Goal: Information Seeking & Learning: Learn about a topic

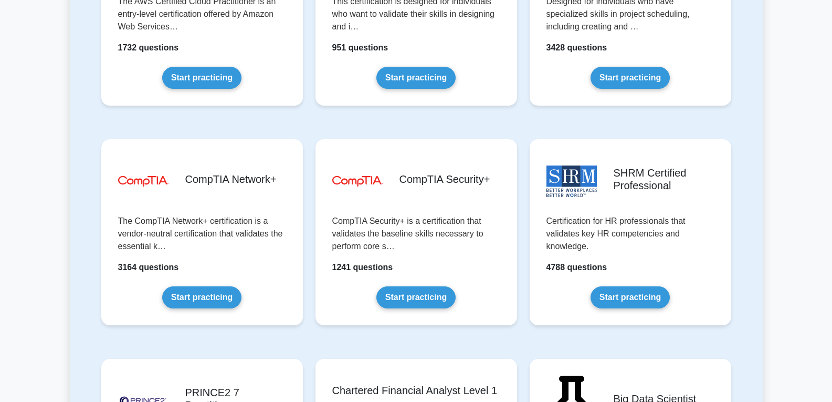
scroll to position [1890, 0]
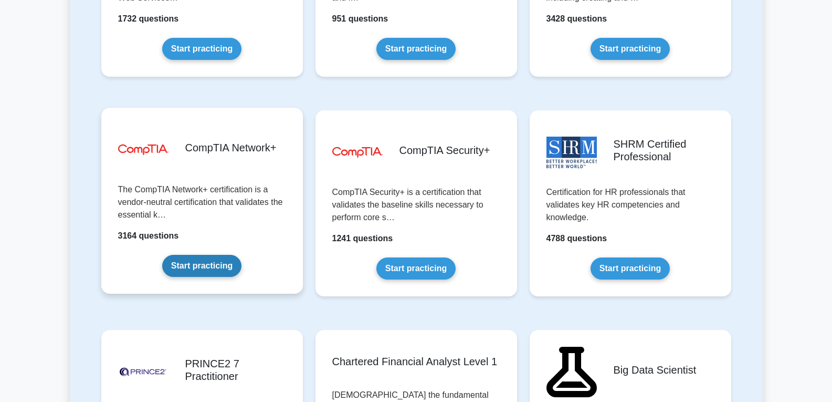
click at [202, 258] on link "Start practicing" at bounding box center [201, 266] width 79 height 22
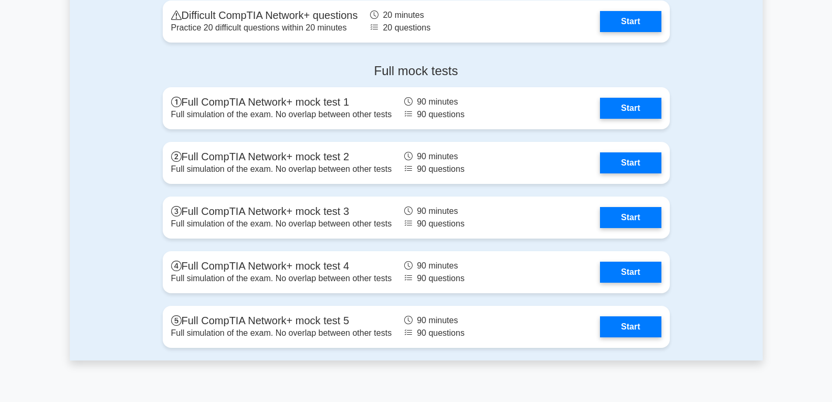
scroll to position [2205, 0]
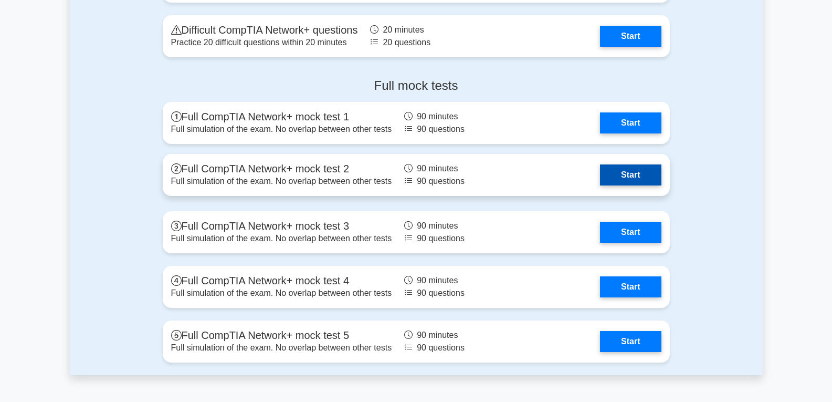
click at [621, 172] on link "Start" at bounding box center [630, 174] width 61 height 21
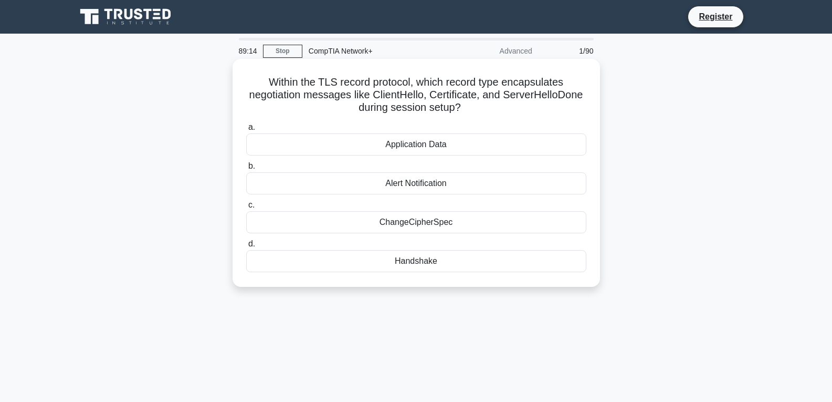
click at [472, 148] on div "Application Data" at bounding box center [416, 144] width 340 height 22
click at [246, 131] on input "a. Application Data" at bounding box center [246, 127] width 0 height 7
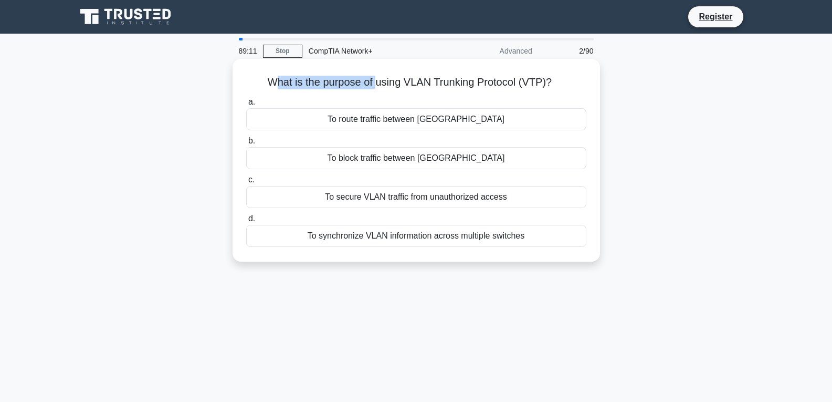
drag, startPoint x: 272, startPoint y: 81, endPoint x: 376, endPoint y: 69, distance: 104.7
click at [376, 69] on div "What is the purpose of using VLAN Trunking Protocol (VTP)? .spinner_0XTQ{transf…" at bounding box center [416, 160] width 359 height 194
click at [374, 71] on div "What is the purpose of using VLAN Trunking Protocol (VTP)? .spinner_0XTQ{transf…" at bounding box center [416, 160] width 359 height 194
click at [465, 162] on div "To block traffic between VLANs" at bounding box center [416, 158] width 340 height 22
click at [246, 144] on input "b. To block traffic between VLANs" at bounding box center [246, 141] width 0 height 7
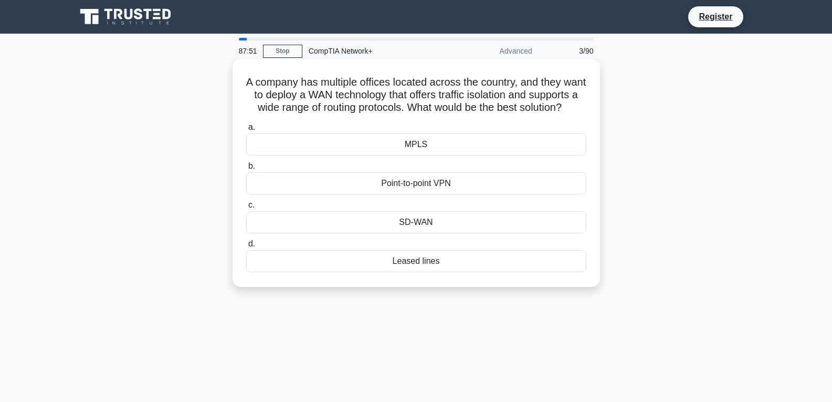
click at [430, 193] on div "Point-to-point VPN" at bounding box center [416, 183] width 340 height 22
click at [246, 170] on input "b. Point-to-point VPN" at bounding box center [246, 166] width 0 height 7
click at [476, 152] on div "Linear bus topology" at bounding box center [416, 144] width 340 height 22
click at [246, 131] on input "a. Linear bus topology" at bounding box center [246, 127] width 0 height 7
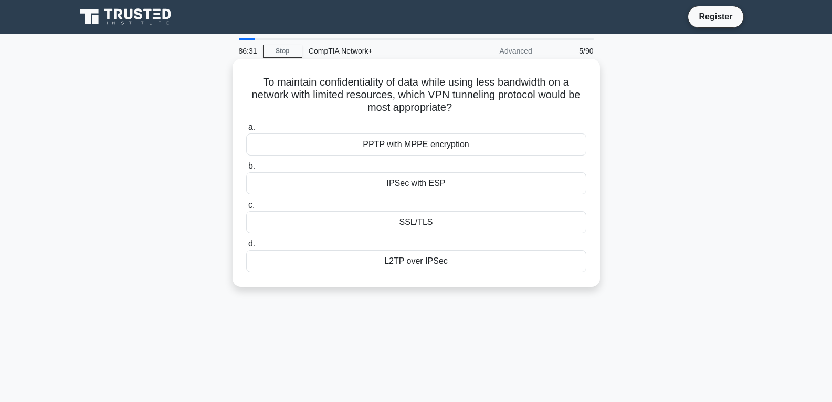
click at [520, 143] on div "PPTP with MPPE encryption" at bounding box center [416, 144] width 340 height 22
click at [246, 131] on input "a. PPTP with MPPE encryption" at bounding box center [246, 127] width 0 height 7
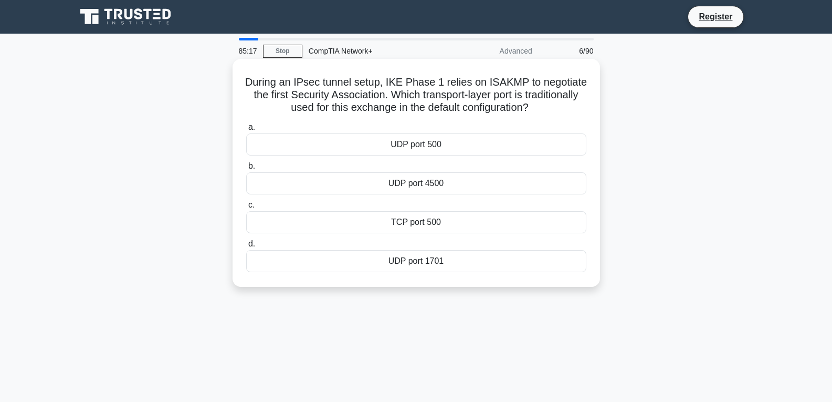
click at [479, 151] on div "UDP port 500" at bounding box center [416, 144] width 340 height 22
click at [246, 131] on input "a. UDP port 500" at bounding box center [246, 127] width 0 height 7
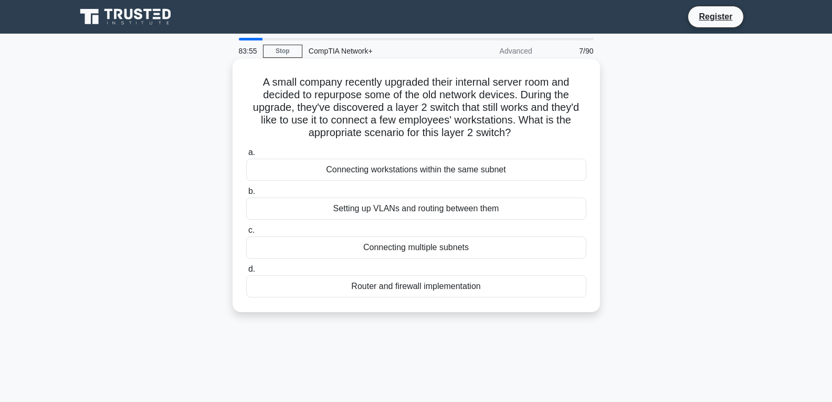
click at [396, 202] on div "Setting up VLANs and routing between them" at bounding box center [416, 208] width 340 height 22
click at [246, 195] on input "b. Setting up VLANs and routing between them" at bounding box center [246, 191] width 0 height 7
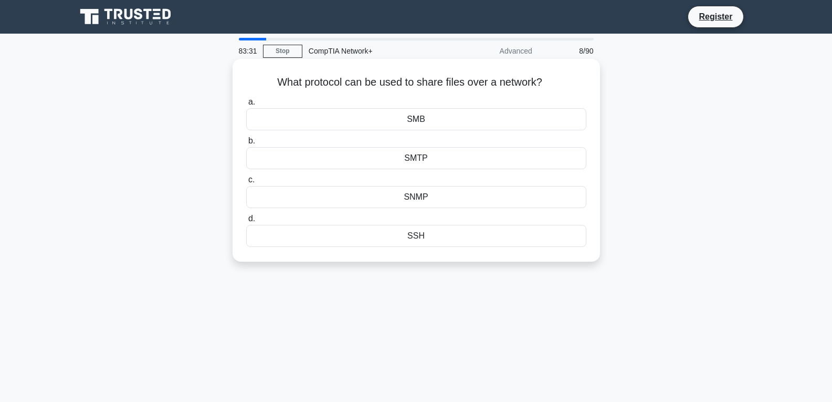
click at [468, 154] on div "SMTP" at bounding box center [416, 158] width 340 height 22
click at [246, 144] on input "b. SMTP" at bounding box center [246, 141] width 0 height 7
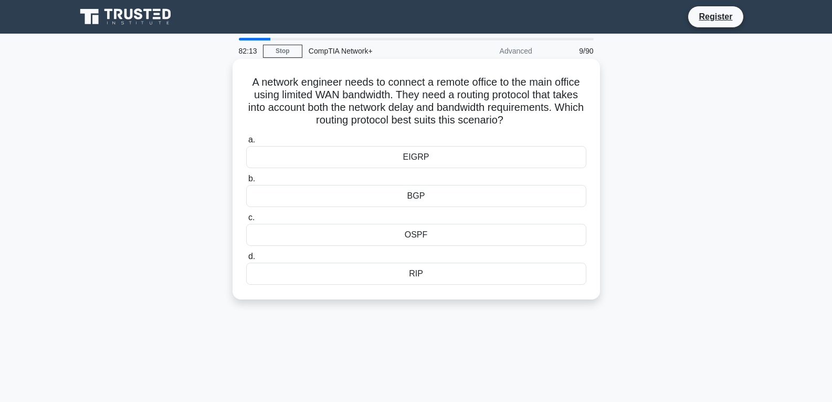
click at [476, 153] on div "EIGRP" at bounding box center [416, 157] width 340 height 22
click at [246, 143] on input "a. EIGRP" at bounding box center [246, 139] width 0 height 7
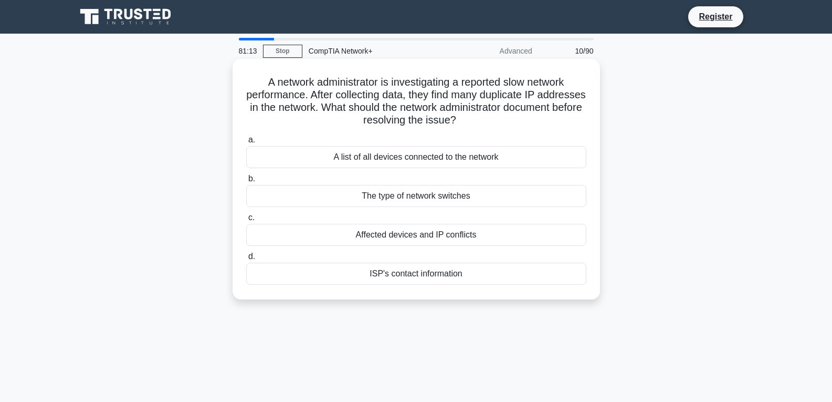
click at [384, 150] on div "A list of all devices connected to the network" at bounding box center [416, 157] width 340 height 22
click at [246, 143] on input "a. A list of all devices connected to the network" at bounding box center [246, 139] width 0 height 7
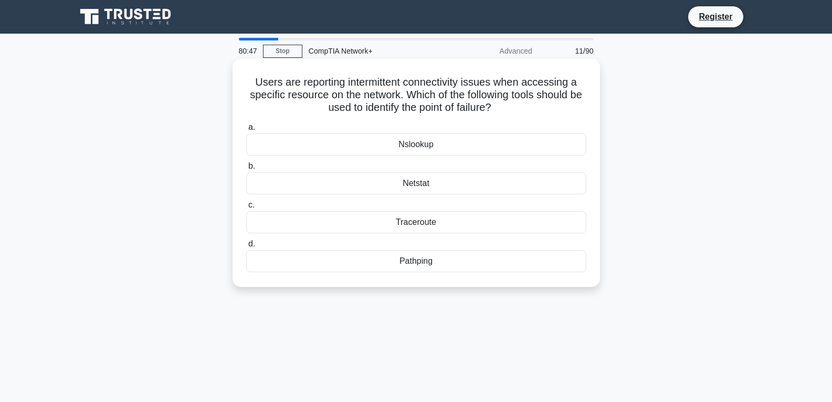
click at [500, 259] on div "Pathping" at bounding box center [416, 261] width 340 height 22
click at [246, 247] on input "d. Pathping" at bounding box center [246, 243] width 0 height 7
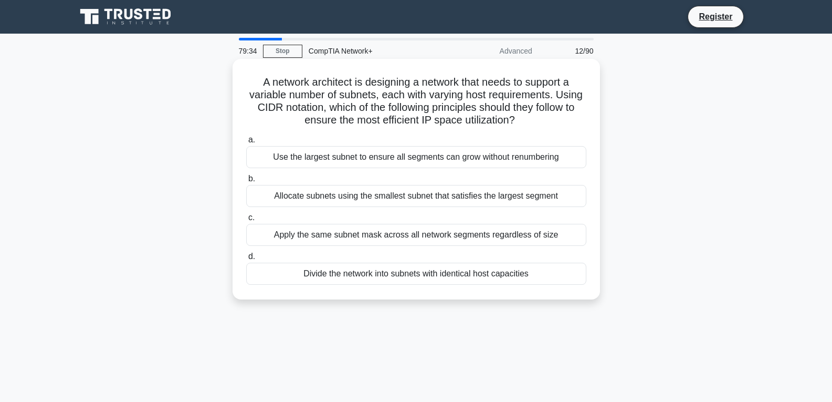
click at [418, 153] on div "Use the largest subnet to ensure all segments can grow without renumbering" at bounding box center [416, 157] width 340 height 22
click at [246, 143] on input "a. Use the largest subnet to ensure all segments can grow without renumbering" at bounding box center [246, 139] width 0 height 7
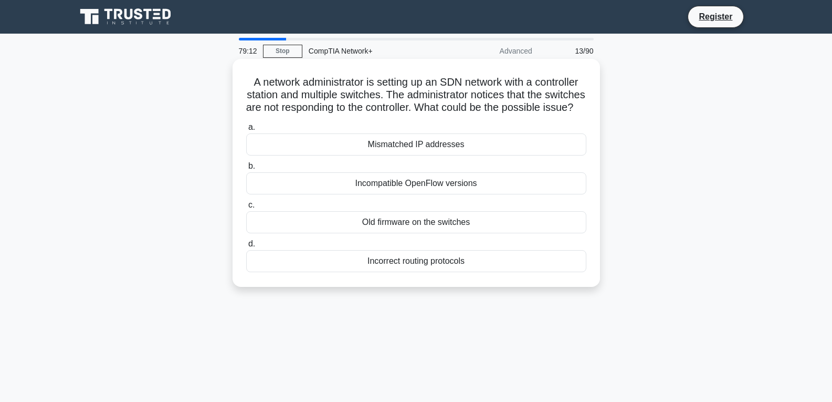
click at [410, 155] on div "Mismatched IP addresses" at bounding box center [416, 144] width 340 height 22
click at [246, 131] on input "a. Mismatched IP addresses" at bounding box center [246, 127] width 0 height 7
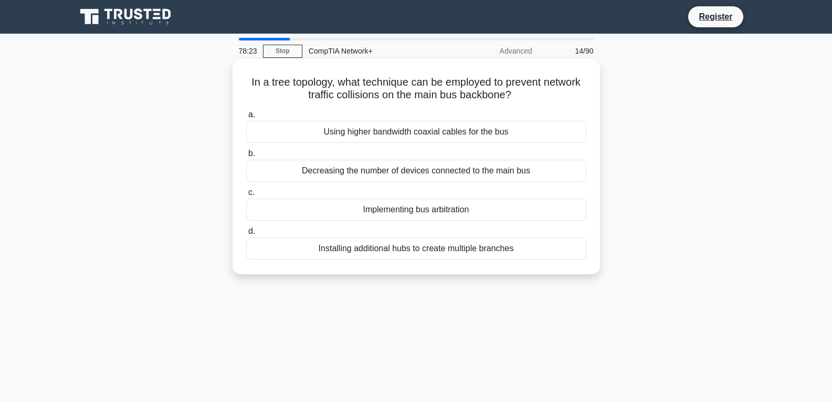
click at [345, 131] on div "Using higher bandwidth coaxial cables for the bus" at bounding box center [416, 132] width 340 height 22
click at [246, 118] on input "a. Using higher bandwidth coaxial cables for the bus" at bounding box center [246, 114] width 0 height 7
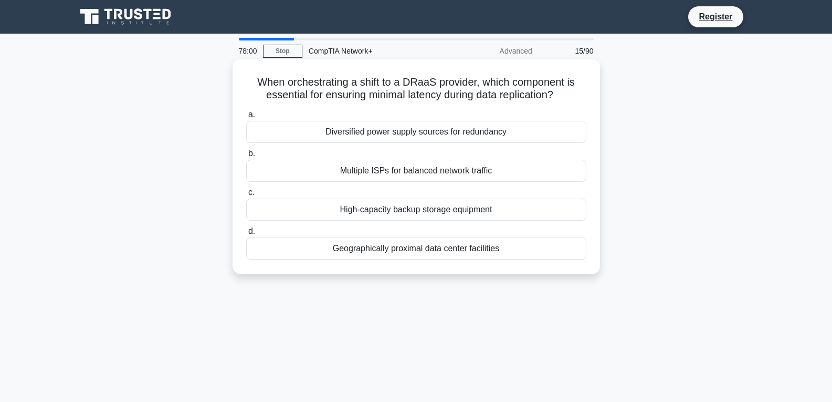
click at [373, 136] on div "Diversified power supply sources for redundancy" at bounding box center [416, 132] width 340 height 22
click at [246, 118] on input "a. Diversified power supply sources for redundancy" at bounding box center [246, 114] width 0 height 7
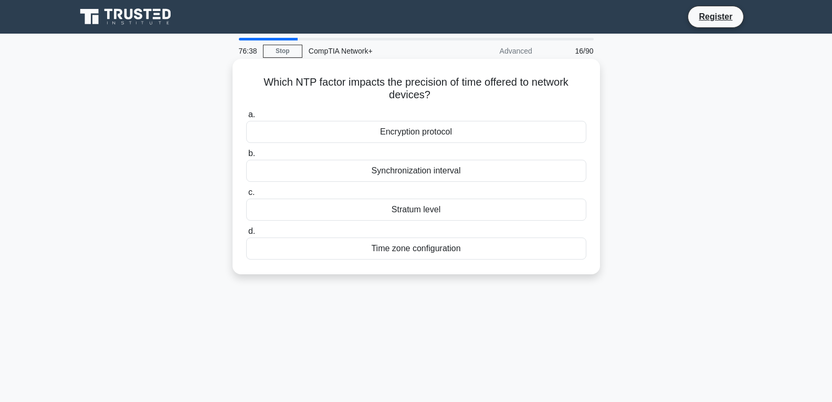
click at [429, 173] on div "Synchronization interval" at bounding box center [416, 171] width 340 height 22
click at [246, 157] on input "b. Synchronization interval" at bounding box center [246, 153] width 0 height 7
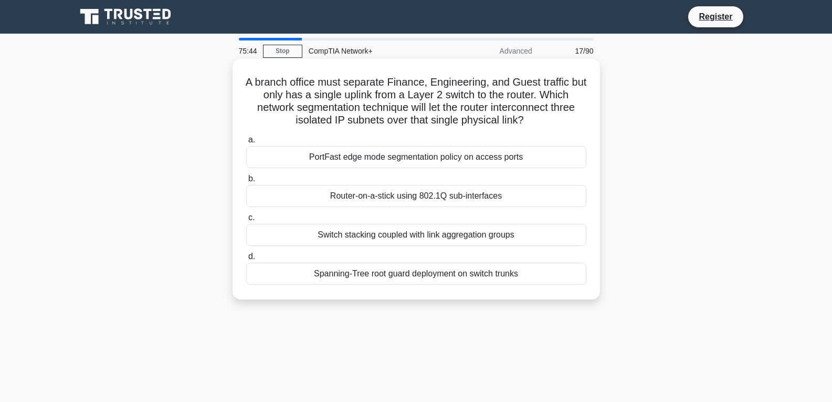
click at [503, 193] on div "Router-on-a-stick using 802.1Q sub-interfaces" at bounding box center [416, 196] width 340 height 22
click at [246, 182] on input "b. Router-on-a-stick using 802.1Q sub-interfaces" at bounding box center [246, 178] width 0 height 7
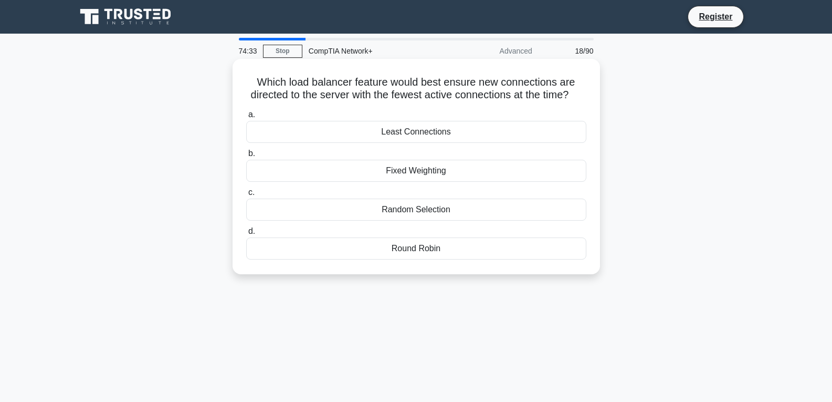
click at [453, 182] on div "Fixed Weighting" at bounding box center [416, 171] width 340 height 22
click at [246, 157] on input "b. Fixed Weighting" at bounding box center [246, 153] width 0 height 7
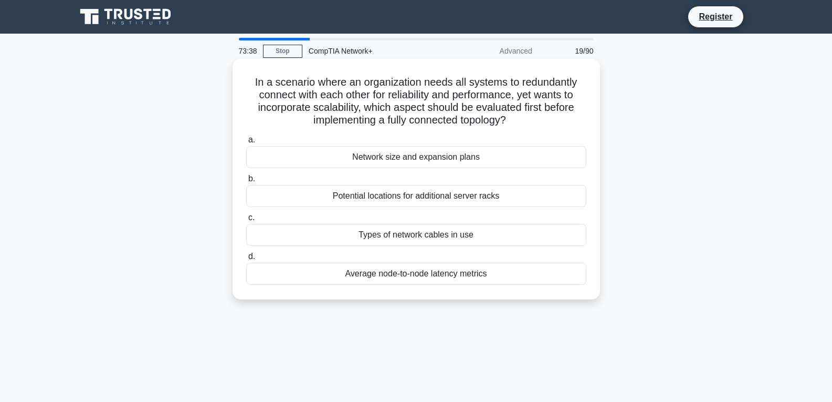
click at [488, 193] on div "Potential locations for additional server racks" at bounding box center [416, 196] width 340 height 22
click at [246, 182] on input "b. Potential locations for additional server racks" at bounding box center [246, 178] width 0 height 7
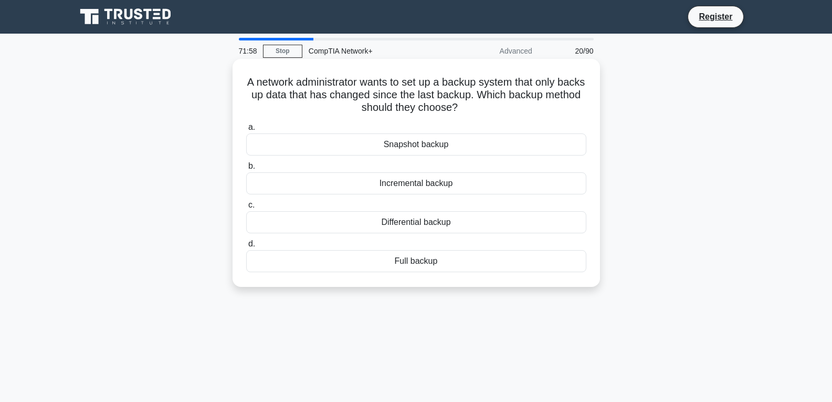
click at [480, 193] on div "Incremental backup" at bounding box center [416, 183] width 340 height 22
click at [246, 170] on input "b. Incremental backup" at bounding box center [246, 166] width 0 height 7
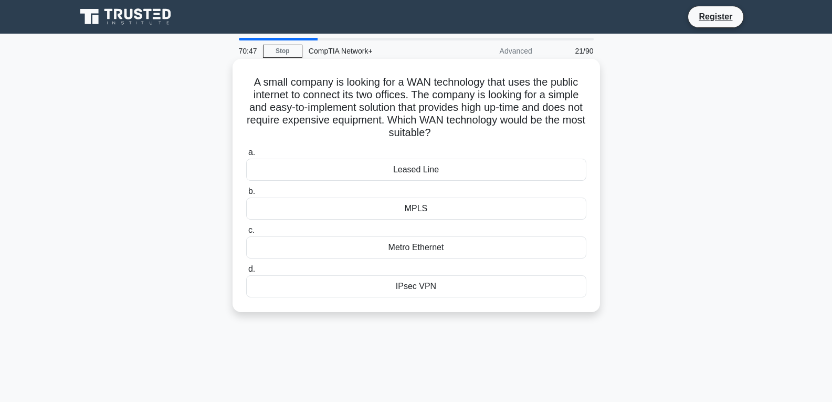
click at [448, 170] on div "Leased Line" at bounding box center [416, 170] width 340 height 22
click at [246, 156] on input "a. Leased Line" at bounding box center [246, 152] width 0 height 7
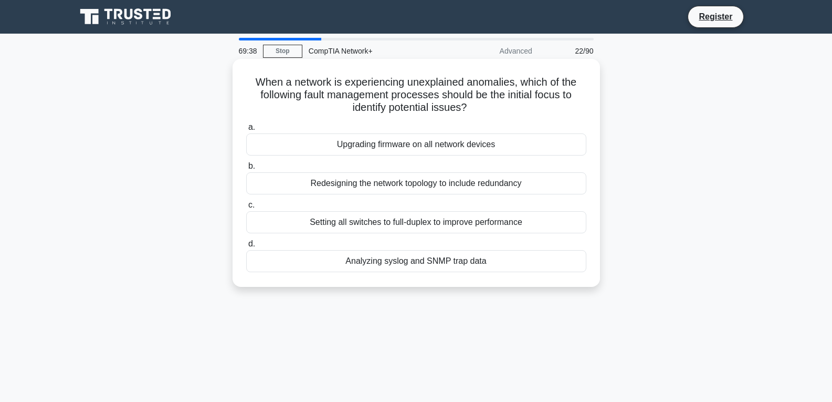
click at [439, 146] on div "Upgrading firmware on all network devices" at bounding box center [416, 144] width 340 height 22
click at [246, 131] on input "a. Upgrading firmware on all network devices" at bounding box center [246, 127] width 0 height 7
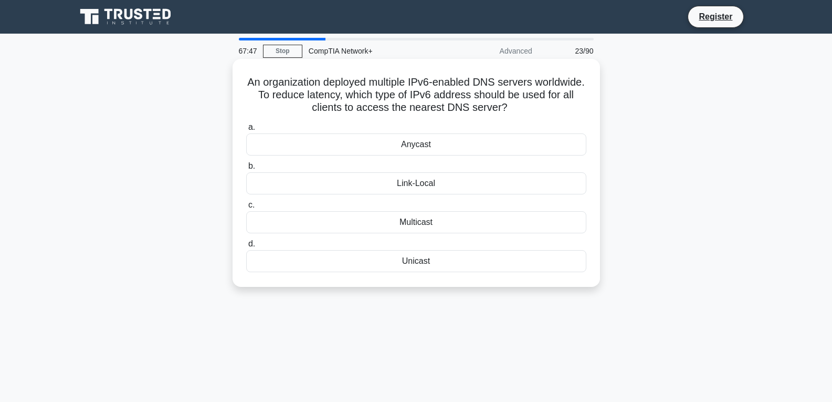
click at [484, 178] on div "Link-Local" at bounding box center [416, 183] width 340 height 22
click at [246, 170] on input "b. Link-Local" at bounding box center [246, 166] width 0 height 7
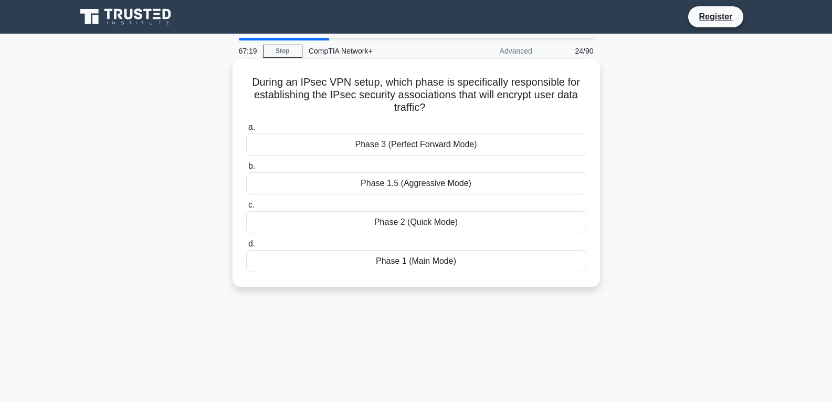
click at [539, 178] on div "Phase 1.5 (Aggressive Mode)" at bounding box center [416, 183] width 340 height 22
click at [246, 170] on input "b. Phase 1.5 (Aggressive Mode)" at bounding box center [246, 166] width 0 height 7
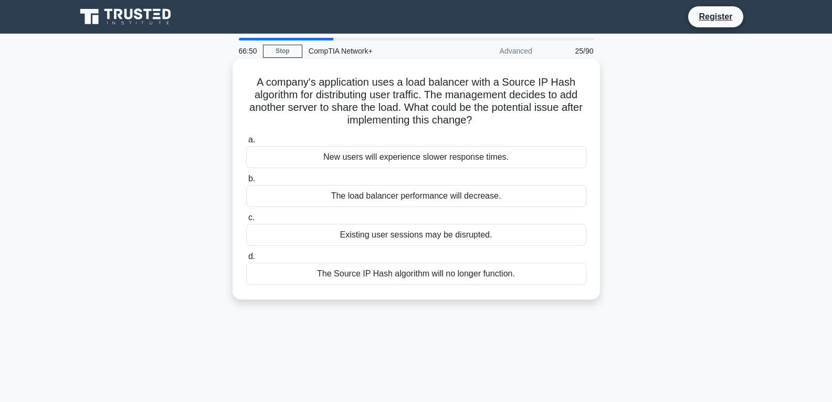
click at [460, 162] on div "New users will experience slower response times." at bounding box center [416, 157] width 340 height 22
click at [246, 143] on input "a. New users will experience slower response times." at bounding box center [246, 139] width 0 height 7
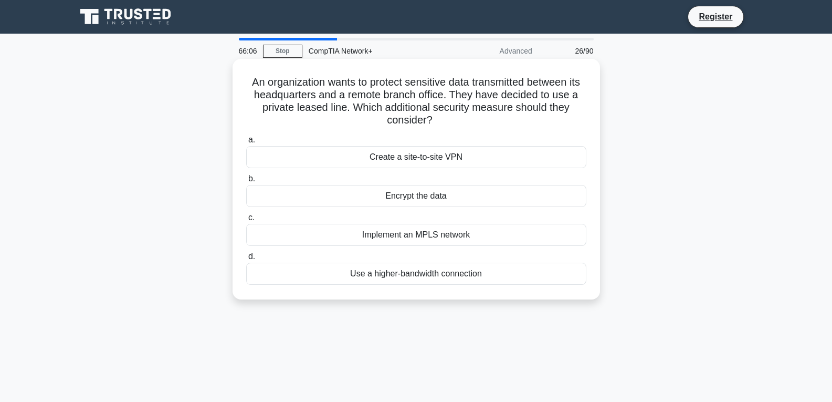
click at [435, 235] on div "Implement an MPLS network" at bounding box center [416, 235] width 340 height 22
click at [246, 221] on input "c. Implement an MPLS network" at bounding box center [246, 217] width 0 height 7
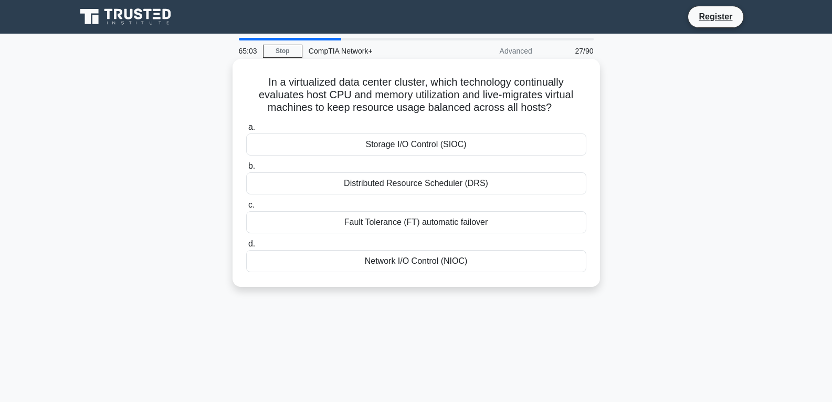
click at [492, 180] on div "Distributed Resource Scheduler (DRS)" at bounding box center [416, 183] width 340 height 22
click at [246, 170] on input "b. Distributed Resource Scheduler (DRS)" at bounding box center [246, 166] width 0 height 7
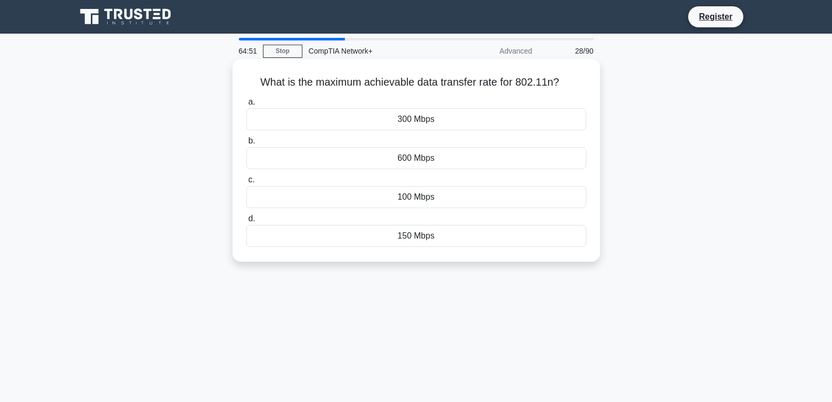
click at [452, 163] on div "600 Mbps" at bounding box center [416, 158] width 340 height 22
click at [246, 144] on input "b. 600 Mbps" at bounding box center [246, 141] width 0 height 7
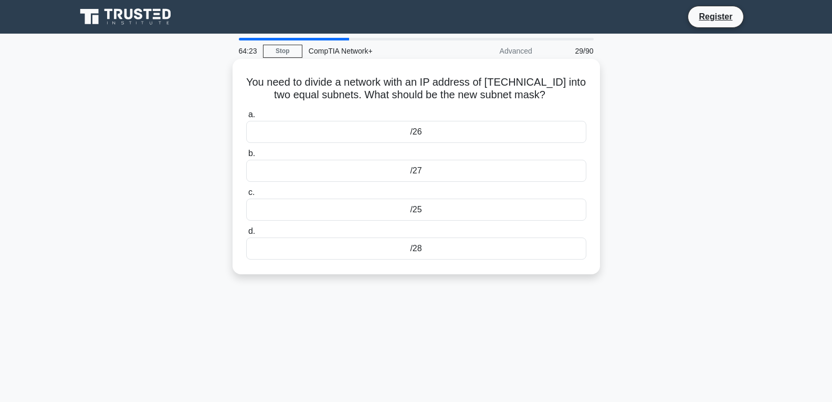
click at [542, 185] on div "a. /26 b. /27 c." at bounding box center [416, 183] width 353 height 155
click at [450, 133] on div "/26" at bounding box center [416, 132] width 340 height 22
click at [246, 118] on input "a. /26" at bounding box center [246, 114] width 0 height 7
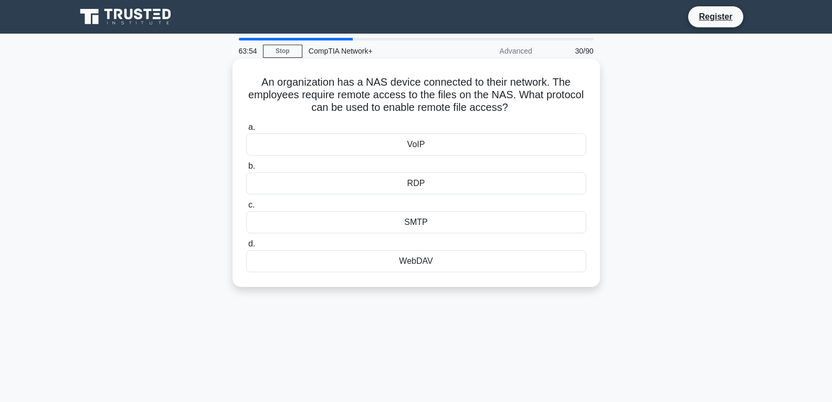
click at [450, 177] on div "RDP" at bounding box center [416, 183] width 340 height 22
click at [246, 170] on input "b. RDP" at bounding box center [246, 166] width 0 height 7
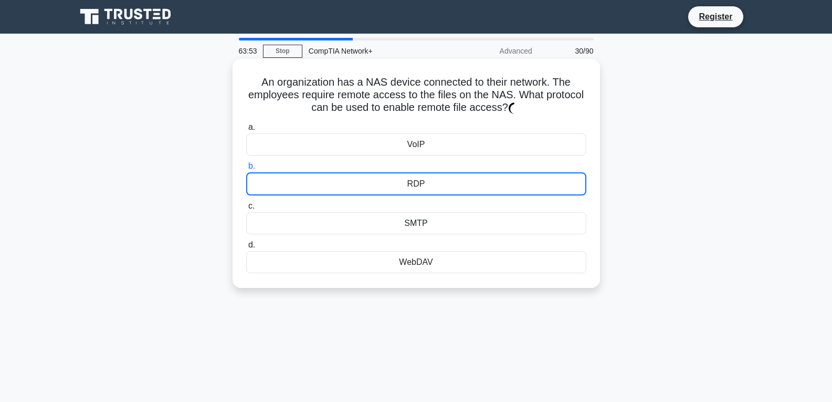
drag, startPoint x: 453, startPoint y: 210, endPoint x: 455, endPoint y: 216, distance: 5.9
click at [453, 212] on label "c. SMTP" at bounding box center [416, 216] width 340 height 35
click at [246, 209] on input "c. SMTP" at bounding box center [246, 206] width 0 height 7
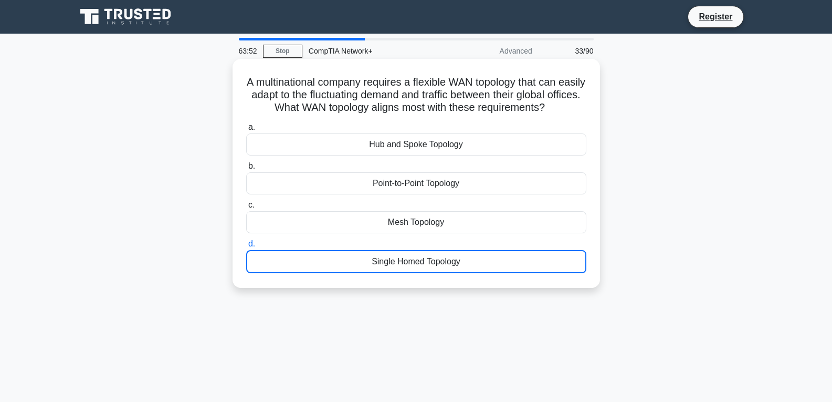
click at [463, 226] on div "Mesh Topology" at bounding box center [416, 222] width 340 height 22
click at [246, 208] on input "c. Mesh Topology" at bounding box center [246, 205] width 0 height 7
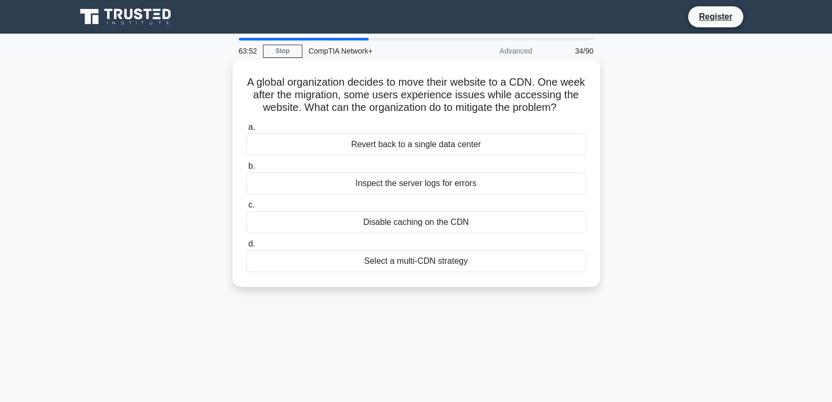
click at [466, 171] on label "b. Inspect the server logs for errors" at bounding box center [416, 177] width 340 height 35
click at [246, 170] on input "b. Inspect the server logs for errors" at bounding box center [246, 166] width 0 height 7
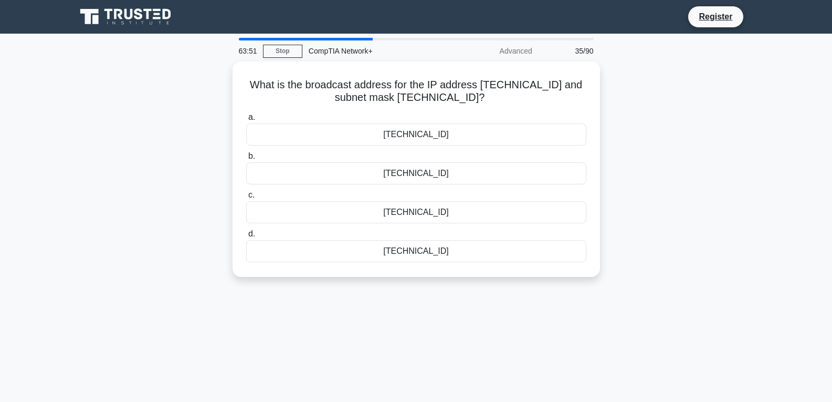
click at [471, 188] on div "a. 10.5.8.255 b. 10.5.15.255 c. d." at bounding box center [416, 186] width 353 height 155
click at [443, 166] on div "10.5.15.255" at bounding box center [416, 171] width 340 height 22
click at [246, 157] on input "b. 10.5.15.255" at bounding box center [246, 153] width 0 height 7
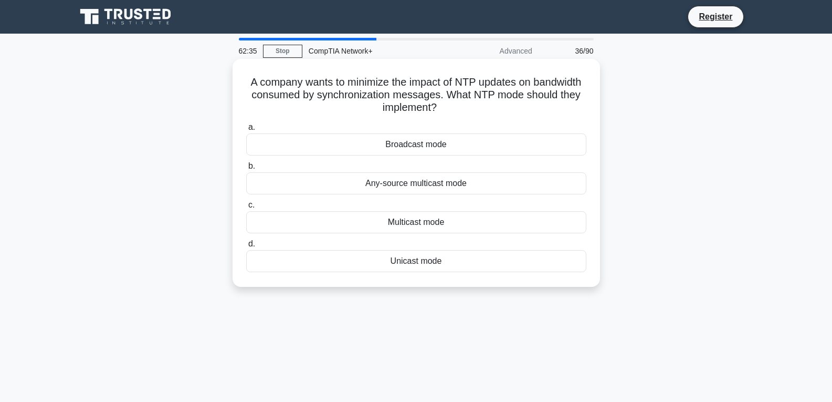
click at [508, 183] on div "Any-source multicast mode" at bounding box center [416, 183] width 340 height 22
click at [246, 170] on input "b. Any-source multicast mode" at bounding box center [246, 166] width 0 height 7
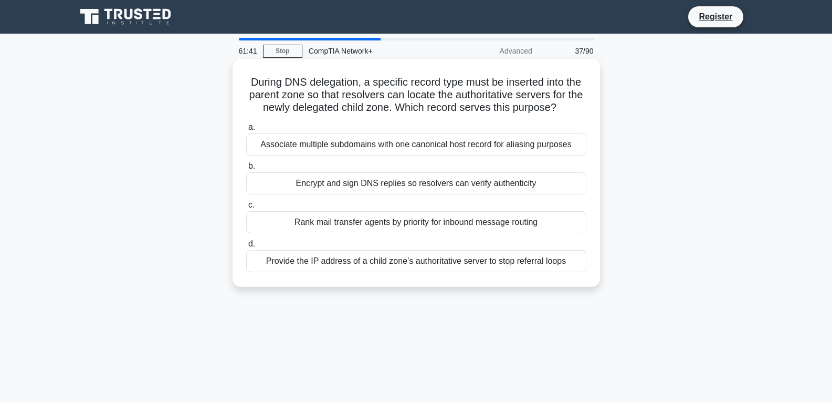
click at [425, 180] on div "Encrypt and sign DNS replies so resolvers can verify authenticity" at bounding box center [416, 183] width 340 height 22
click at [246, 170] on input "b. Encrypt and sign DNS replies so resolvers can verify authenticity" at bounding box center [246, 166] width 0 height 7
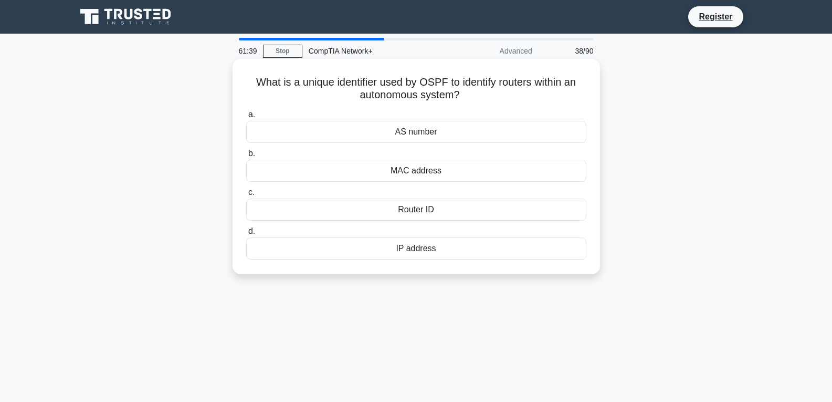
click at [530, 131] on div "AS number" at bounding box center [416, 132] width 340 height 22
click at [246, 118] on input "a. AS number" at bounding box center [246, 114] width 0 height 7
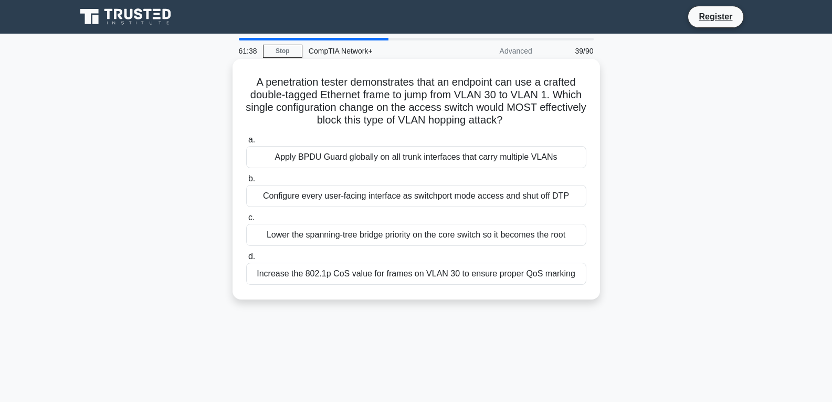
click at [497, 162] on div "Apply BPDU Guard globally on all trunk interfaces that carry multiple VLANs" at bounding box center [416, 157] width 340 height 22
click at [246, 143] on input "a. Apply BPDU Guard globally on all trunk interfaces that carry multiple VLANs" at bounding box center [246, 139] width 0 height 7
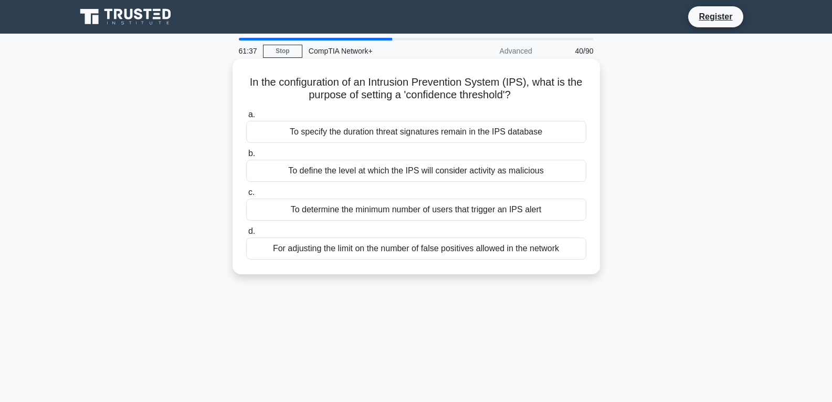
click at [469, 177] on div "To define the level at which the IPS will consider activity as malicious" at bounding box center [416, 171] width 340 height 22
click at [246, 157] on input "b. To define the level at which the IPS will consider activity as malicious" at bounding box center [246, 153] width 0 height 7
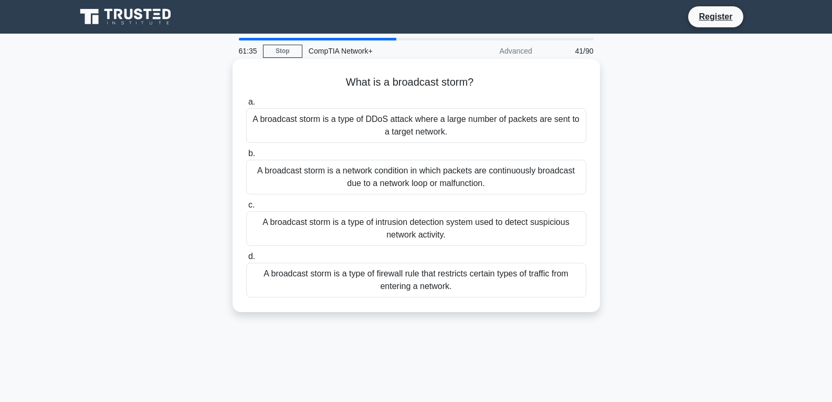
click at [343, 123] on div "A broadcast storm is a type of DDoS attack where a large number of packets are …" at bounding box center [416, 125] width 340 height 35
click at [246, 106] on input "a. A broadcast storm is a type of DDoS attack where a large number of packets a…" at bounding box center [246, 102] width 0 height 7
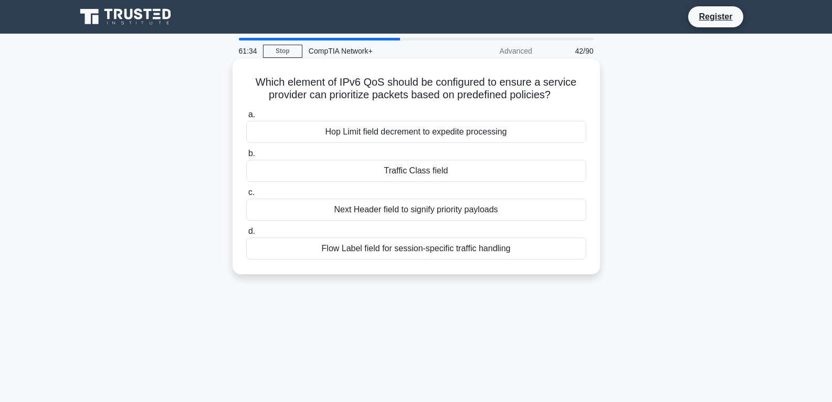
click at [348, 135] on div "Hop Limit field decrement to expedite processing" at bounding box center [416, 132] width 340 height 22
click at [246, 118] on input "a. Hop Limit field decrement to expedite processing" at bounding box center [246, 114] width 0 height 7
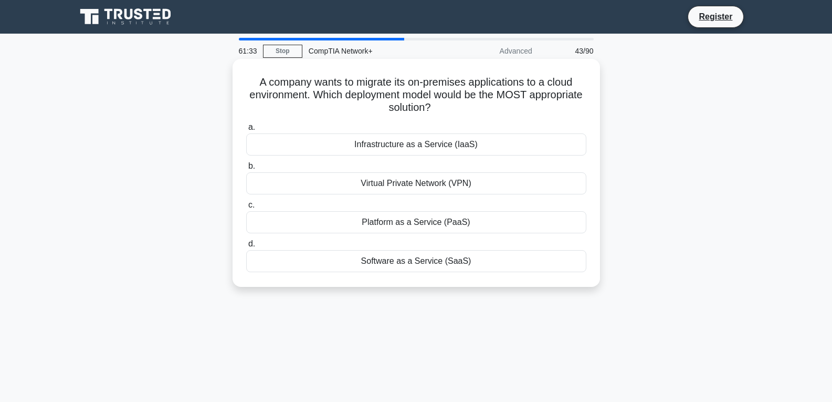
click at [360, 186] on div "Virtual Private Network (VPN)" at bounding box center [416, 183] width 340 height 22
click at [246, 170] on input "b. Virtual Private Network (VPN)" at bounding box center [246, 166] width 0 height 7
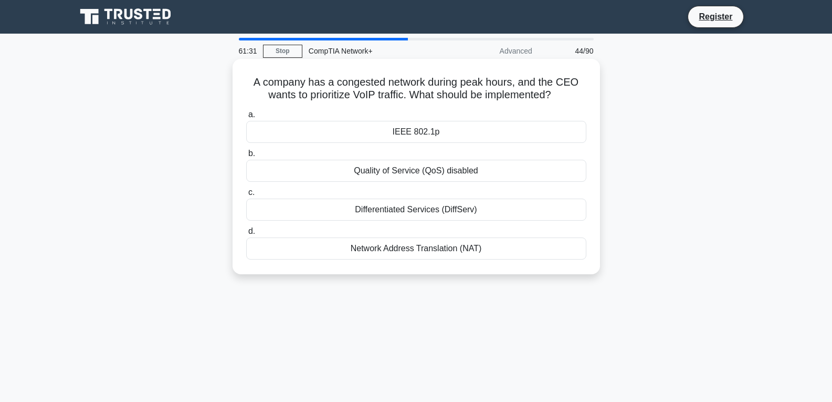
click at [401, 251] on div "Network Address Translation (NAT)" at bounding box center [416, 248] width 340 height 22
click at [246, 235] on input "d. Network Address Translation (NAT)" at bounding box center [246, 231] width 0 height 7
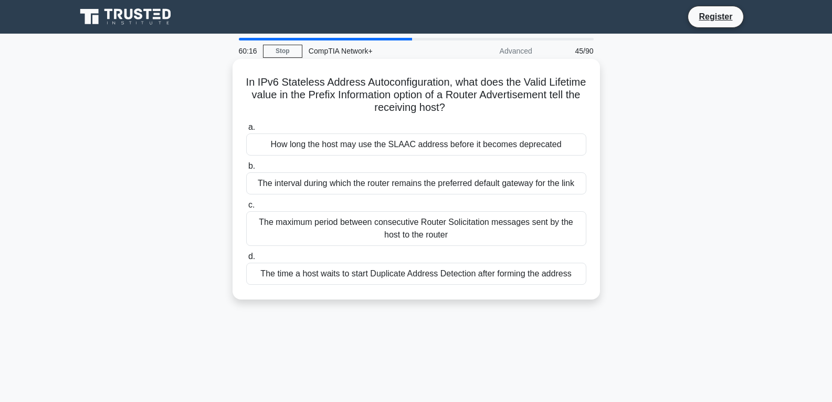
click at [329, 180] on div "The interval during which the router remains the preferred default gateway for …" at bounding box center [416, 183] width 340 height 22
click at [246, 170] on input "b. The interval during which the router remains the preferred default gateway f…" at bounding box center [246, 166] width 0 height 7
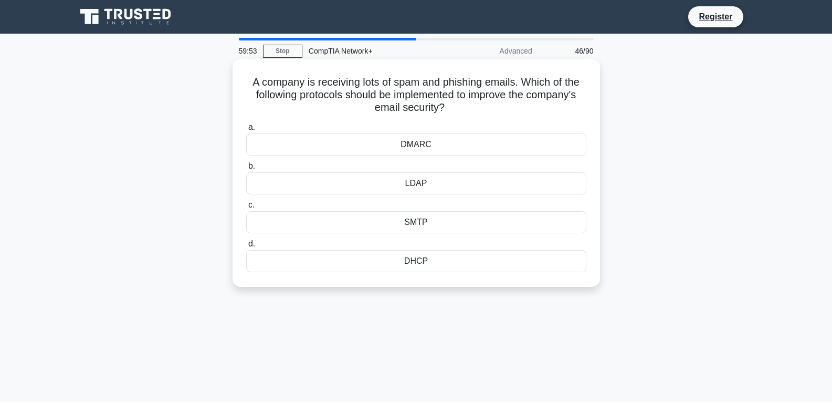
drag, startPoint x: 251, startPoint y: 79, endPoint x: 446, endPoint y: 105, distance: 196.4
click at [446, 105] on h5 "A company is receiving lots of spam and phishing emails. Which of the following…" at bounding box center [416, 95] width 342 height 39
copy h5 "A company is receiving lots of spam and phishing emails. Which of the following…"
click at [412, 145] on div "DMARC" at bounding box center [416, 144] width 340 height 22
click at [246, 131] on input "a. DMARC" at bounding box center [246, 127] width 0 height 7
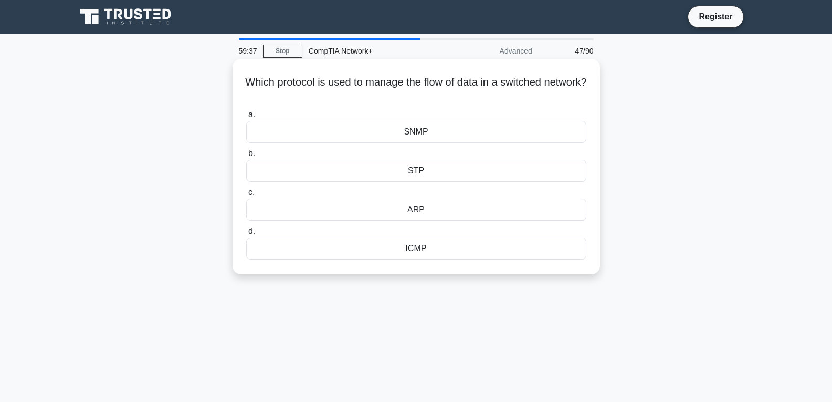
drag, startPoint x: 269, startPoint y: 83, endPoint x: 543, endPoint y: 97, distance: 274.9
click at [543, 97] on h5 "Which protocol is used to manage the flow of data in a switched network? .spinn…" at bounding box center [416, 89] width 342 height 26
click at [423, 98] on icon ".spinner_0XTQ{transform-origin:center;animation:spinner_y6GP .75s linear infini…" at bounding box center [416, 95] width 13 height 13
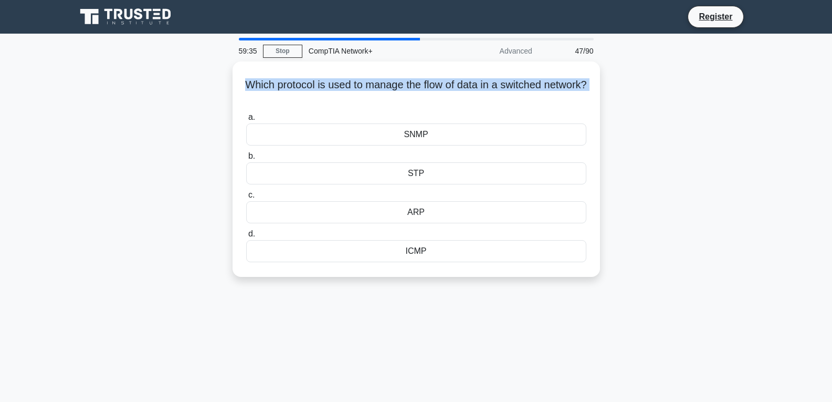
drag, startPoint x: 440, startPoint y: 98, endPoint x: 212, endPoint y: 69, distance: 229.6
click at [212, 69] on div "Which protocol is used to manage the flow of data in a switched network? .spinn…" at bounding box center [416, 175] width 693 height 228
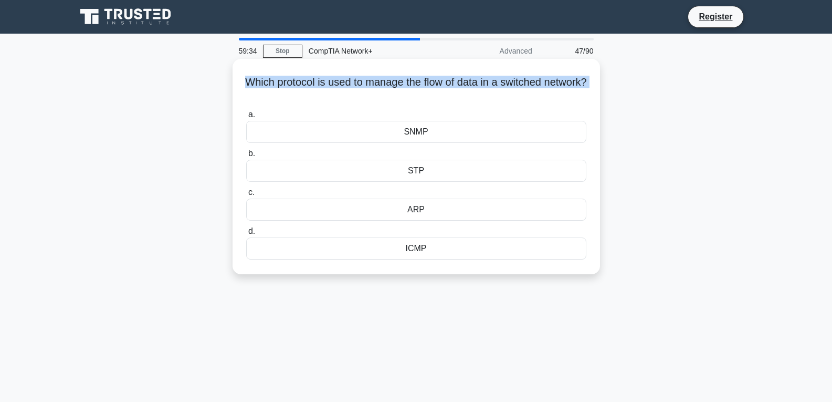
copy div "Which protocol is used to manage the flow of data in a switched network? .spinn…"
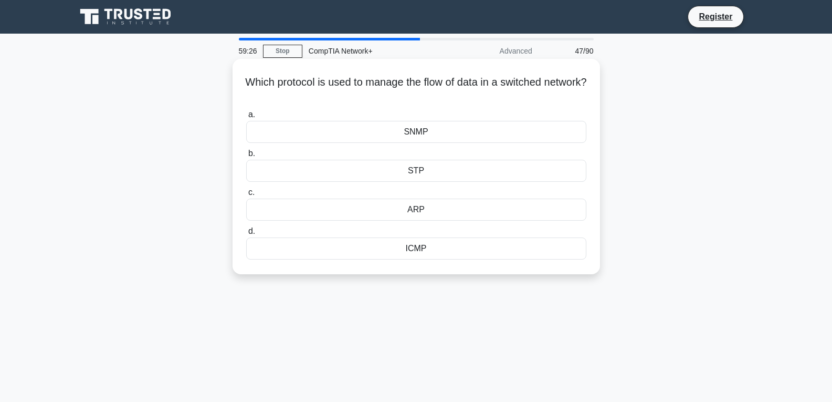
click at [433, 165] on div "STP" at bounding box center [416, 171] width 340 height 22
click at [246, 157] on input "b. STP" at bounding box center [246, 153] width 0 height 7
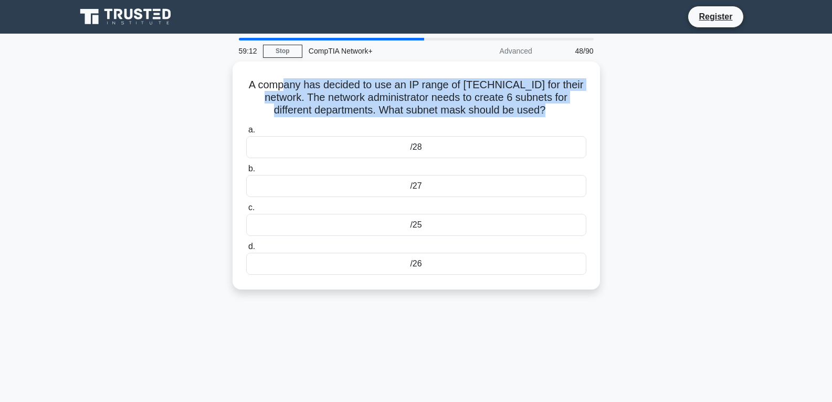
drag, startPoint x: 548, startPoint y: 106, endPoint x: 64, endPoint y: 1, distance: 495.3
click at [203, 33] on body "Register 59:12 Stop CompTIA Network+" at bounding box center [416, 283] width 832 height 567
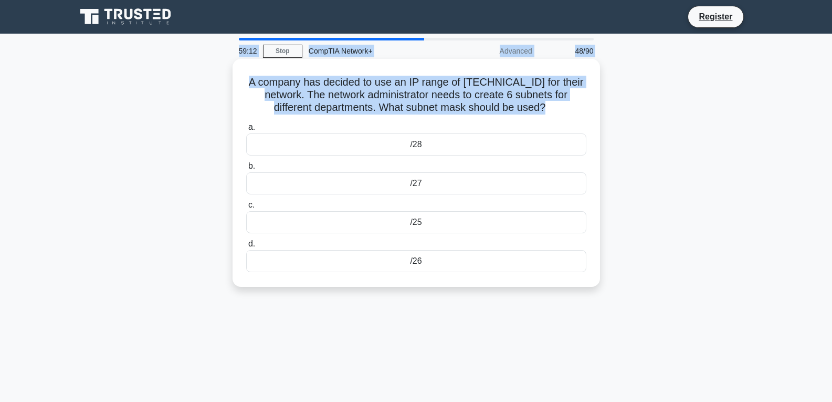
click at [315, 69] on div "A company has decided to use an IP range of 192.168.0.0/24 for their network. T…" at bounding box center [416, 172] width 359 height 219
drag, startPoint x: 548, startPoint y: 105, endPoint x: 241, endPoint y: 88, distance: 307.5
click at [241, 88] on div "A company has decided to use an IP range of 192.168.0.0/24 for their network. T…" at bounding box center [416, 172] width 359 height 219
copy h5 "A company has decided to use an IP range of 192.168.0.0/24 for their network. T…"
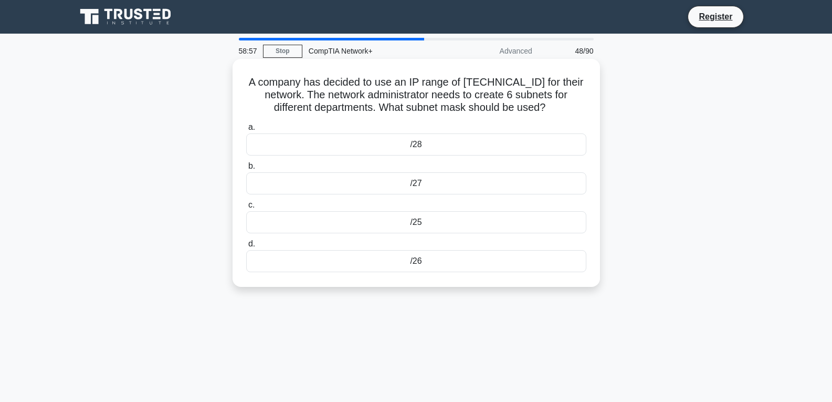
click at [397, 182] on div "/27" at bounding box center [416, 183] width 340 height 22
click at [246, 170] on input "b. /27" at bounding box center [246, 166] width 0 height 7
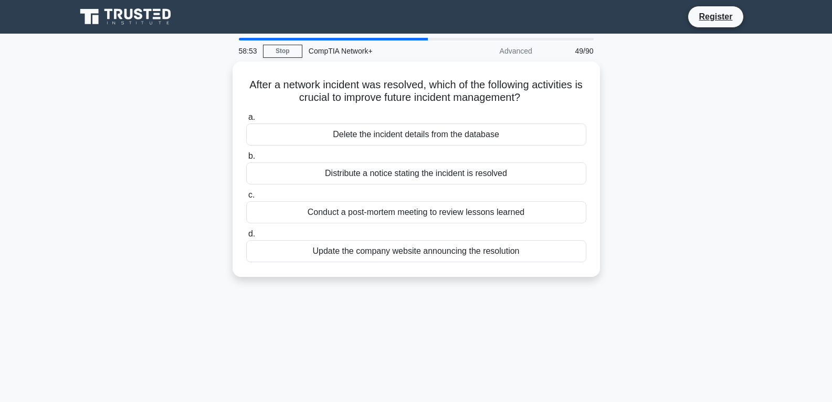
drag, startPoint x: 531, startPoint y: 94, endPoint x: 226, endPoint y: 72, distance: 306.2
click at [226, 72] on div "After a network incident was resolved, which of the following activities is cru…" at bounding box center [416, 175] width 693 height 228
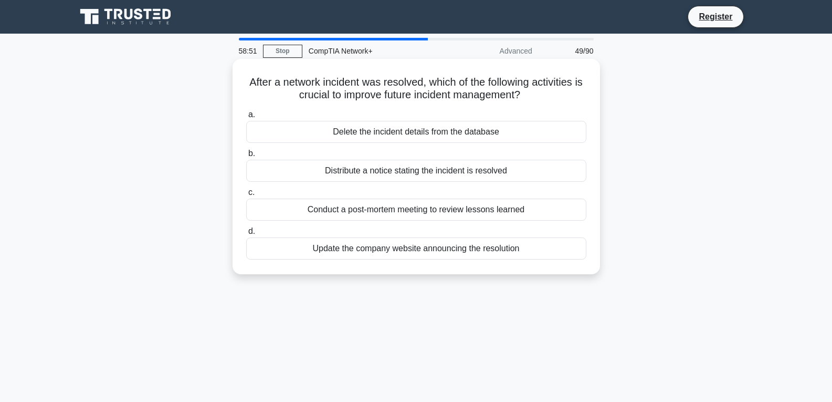
copy h5 "After a network incident was resolved, which of the following activities is cru…"
click at [538, 250] on div "Update the company website announcing the resolution" at bounding box center [416, 248] width 340 height 22
click at [246, 235] on input "d. Update the company website announcing the resolution" at bounding box center [246, 231] width 0 height 7
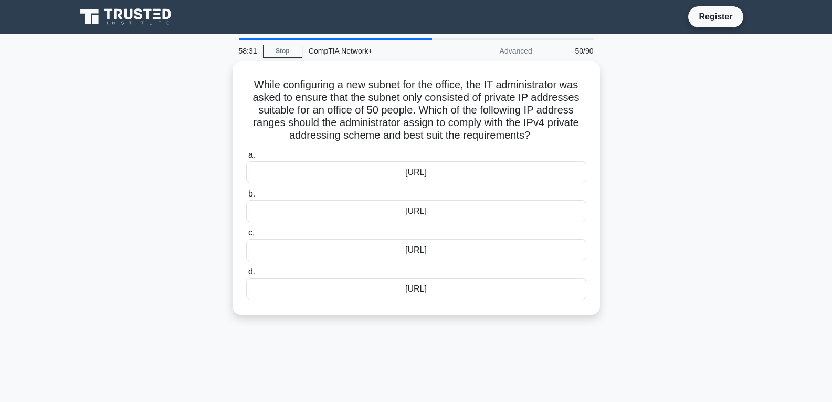
drag, startPoint x: 537, startPoint y: 133, endPoint x: 223, endPoint y: 88, distance: 317.7
click at [223, 88] on div "While configuring a new subnet for the office, the IT administrator was asked t…" at bounding box center [416, 194] width 693 height 266
copy h5 "While configuring a new subnet for the office, the IT administrator was asked t…"
click at [416, 248] on div "192.169.1.0/26" at bounding box center [416, 247] width 340 height 22
click at [246, 234] on input "c. 192.169.1.0/26" at bounding box center [246, 230] width 0 height 7
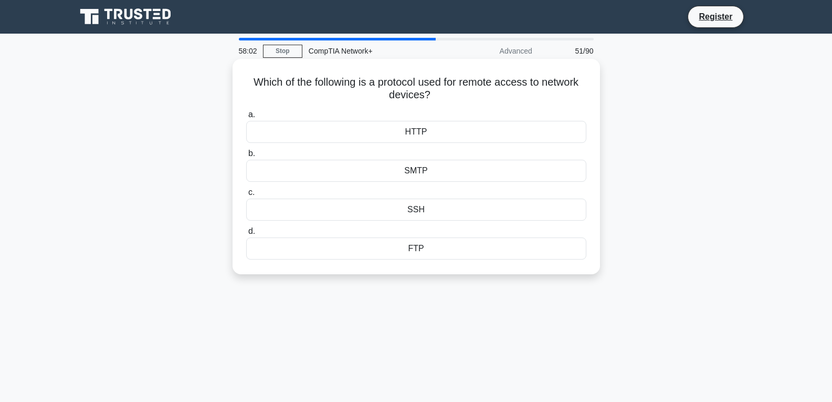
click at [407, 172] on div "SMTP" at bounding box center [416, 171] width 340 height 22
click at [246, 157] on input "b. SMTP" at bounding box center [246, 153] width 0 height 7
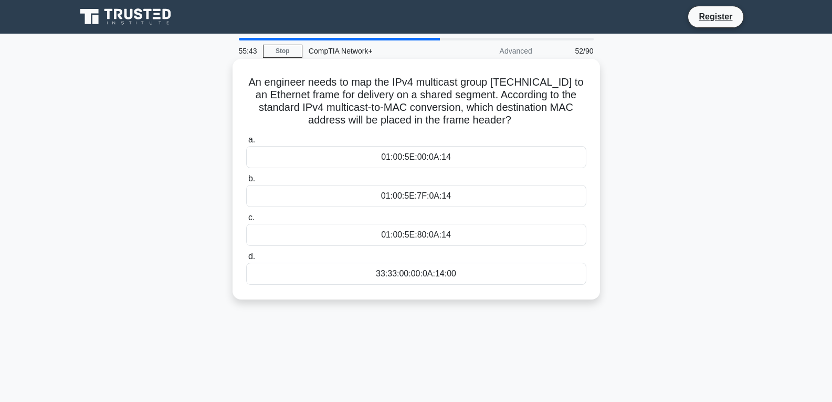
click at [537, 118] on h5 "An engineer needs to map the IPv4 multicast group 239.128.10.20 to an Ethernet …" at bounding box center [416, 101] width 342 height 51
click at [409, 189] on div "01:00:5E:7F:0A:14" at bounding box center [416, 196] width 340 height 22
click at [246, 182] on input "b. 01:00:5E:7F:0A:14" at bounding box center [246, 178] width 0 height 7
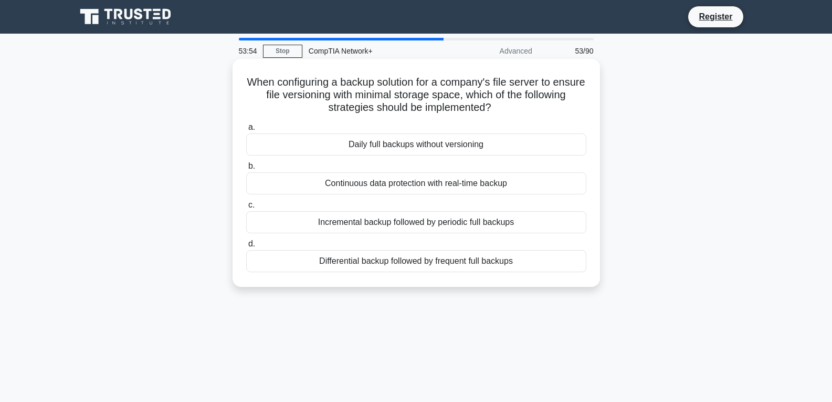
click at [540, 115] on div "When configuring a backup solution for a company's file server to ensure file v…" at bounding box center [416, 172] width 359 height 219
click at [540, 114] on h5 "When configuring a backup solution for a company's file server to ensure file v…" at bounding box center [416, 95] width 342 height 39
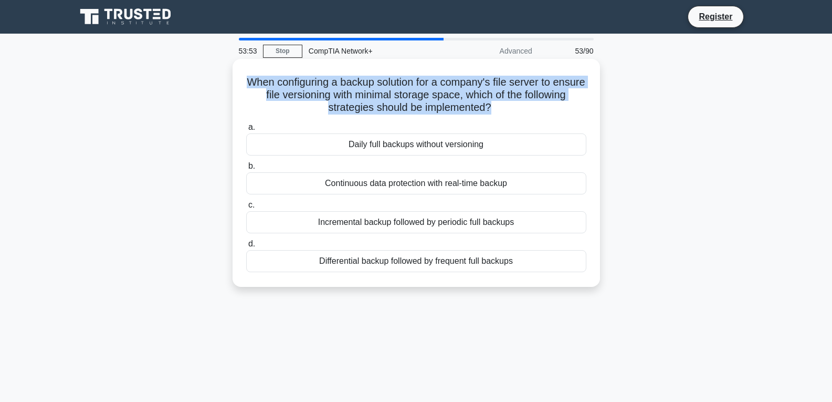
click at [540, 114] on h5 "When configuring a backup solution for a company's file server to ensure file v…" at bounding box center [416, 95] width 342 height 39
click at [437, 87] on h5 "When configuring a backup solution for a company's file server to ensure file v…" at bounding box center [416, 95] width 342 height 39
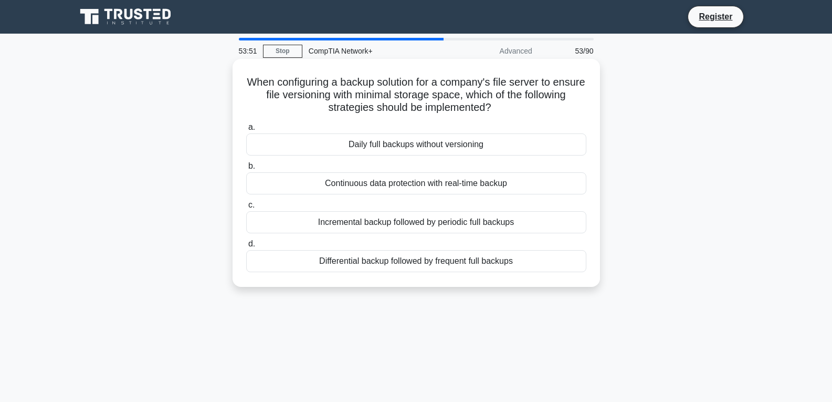
click at [438, 87] on h5 "When configuring a backup solution for a company's file server to ensure file v…" at bounding box center [416, 95] width 342 height 39
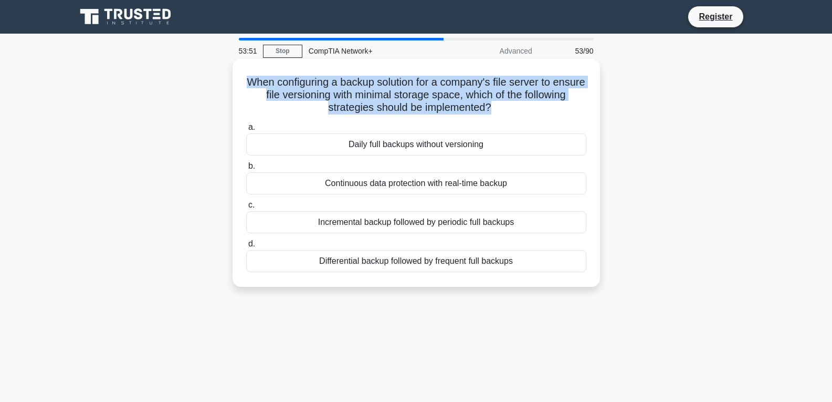
click at [438, 87] on h5 "When configuring a backup solution for a company's file server to ensure file v…" at bounding box center [416, 95] width 342 height 39
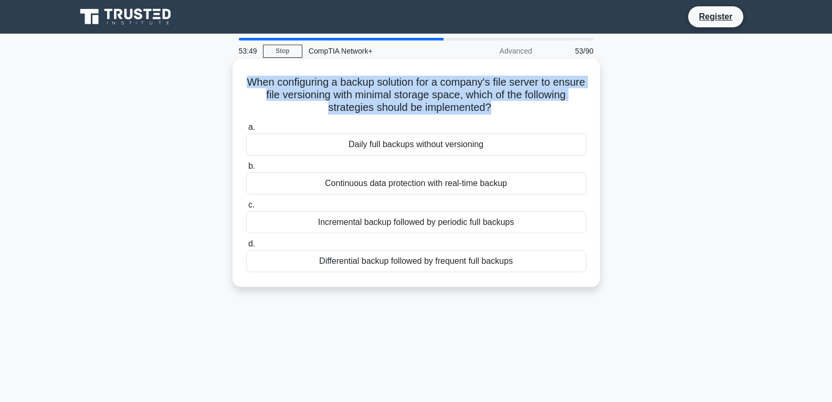
click at [438, 87] on h5 "When configuring a backup solution for a company's file server to ensure file v…" at bounding box center [416, 95] width 342 height 39
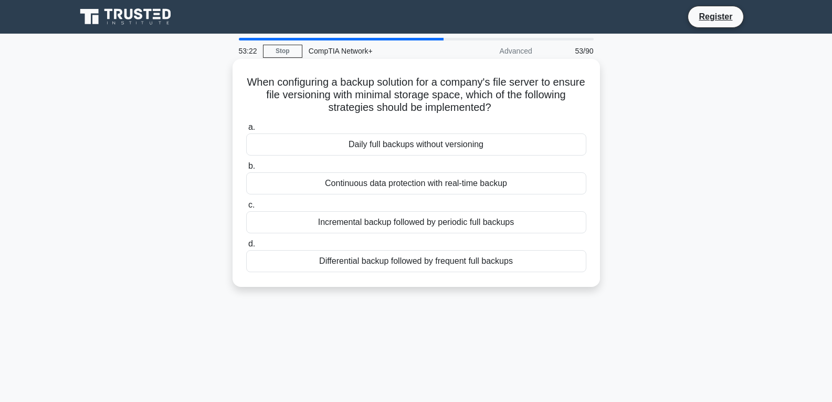
click at [455, 209] on label "c. Incremental backup followed by periodic full backups" at bounding box center [416, 215] width 340 height 35
click at [246, 208] on input "c. Incremental backup followed by periodic full backups" at bounding box center [246, 205] width 0 height 7
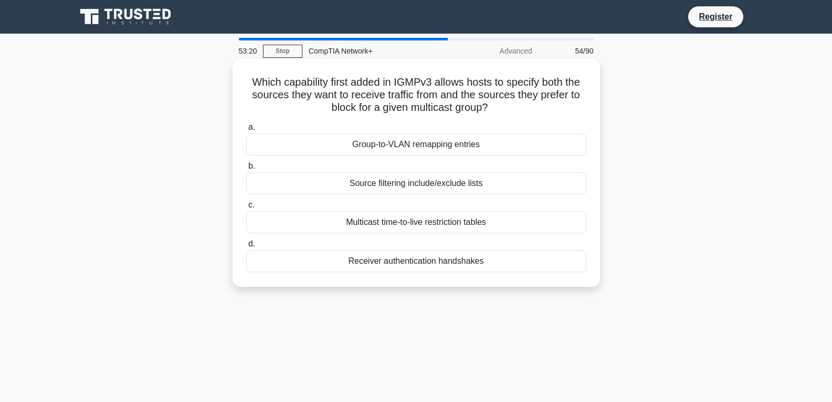
click at [446, 218] on div "Multicast time-to-live restriction tables" at bounding box center [416, 222] width 340 height 22
click at [246, 208] on input "c. Multicast time-to-live restriction tables" at bounding box center [246, 205] width 0 height 7
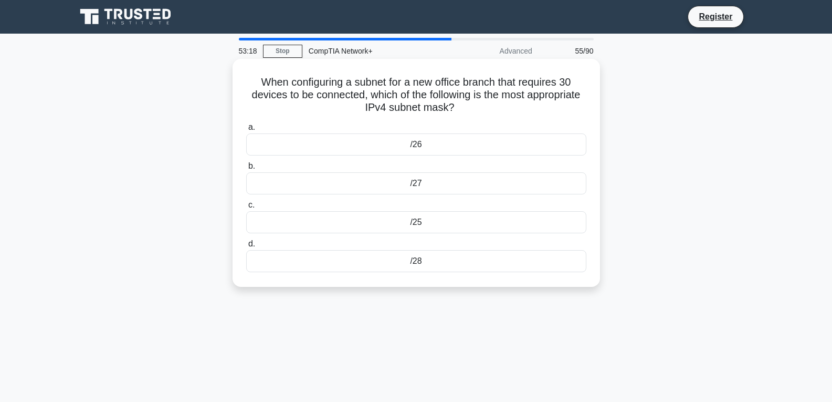
click at [451, 185] on div "/27" at bounding box center [416, 183] width 340 height 22
click at [246, 170] on input "b. /27" at bounding box center [246, 166] width 0 height 7
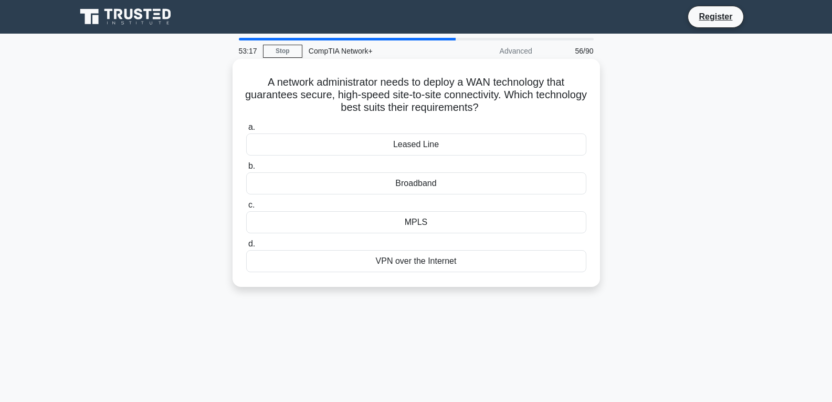
click at [451, 184] on div "Broadband" at bounding box center [416, 183] width 340 height 22
click at [246, 170] on input "b. Broadband" at bounding box center [246, 166] width 0 height 7
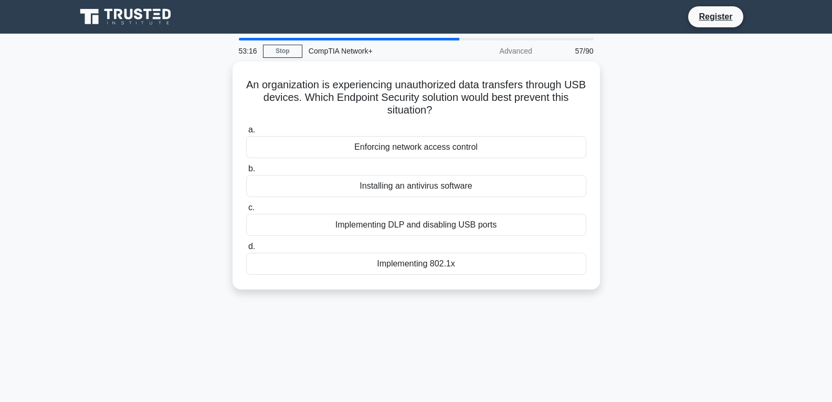
click at [451, 184] on div "Installing an antivirus software" at bounding box center [416, 186] width 340 height 22
click at [246, 172] on input "b. Installing an antivirus software" at bounding box center [246, 168] width 0 height 7
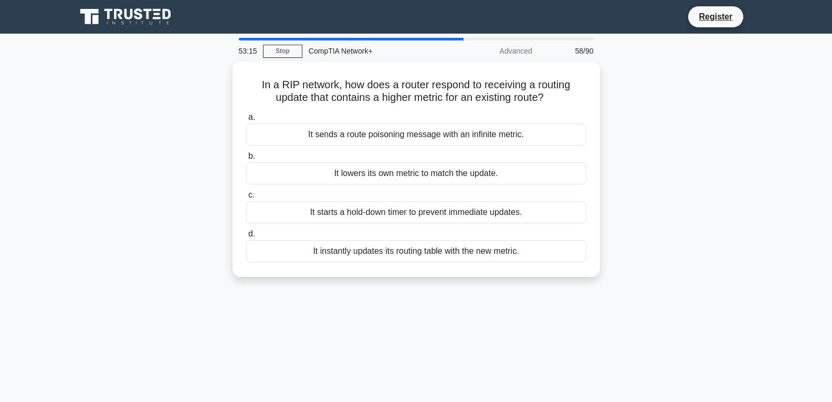
click at [449, 214] on div "It starts a hold-down timer to prevent immediate updates." at bounding box center [416, 212] width 340 height 22
click at [246, 198] on input "c. It starts a hold-down timer to prevent immediate updates." at bounding box center [246, 195] width 0 height 7
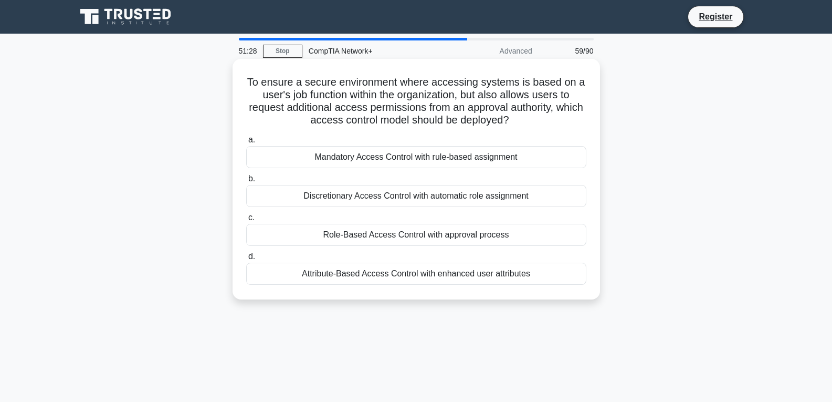
click at [377, 200] on div "Discretionary Access Control with automatic role assignment" at bounding box center [416, 196] width 340 height 22
click at [246, 182] on input "b. Discretionary Access Control with automatic role assignment" at bounding box center [246, 178] width 0 height 7
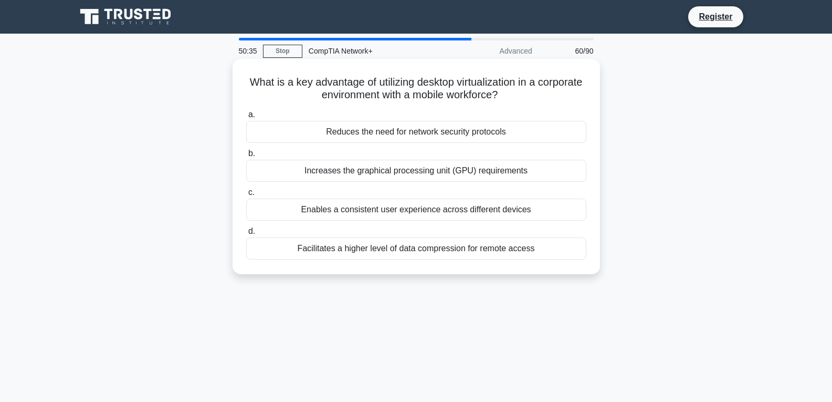
click at [339, 174] on div "Increases the graphical processing unit (GPU) requirements" at bounding box center [416, 171] width 340 height 22
click at [246, 157] on input "b. Increases the graphical processing unit (GPU) requirements" at bounding box center [246, 153] width 0 height 7
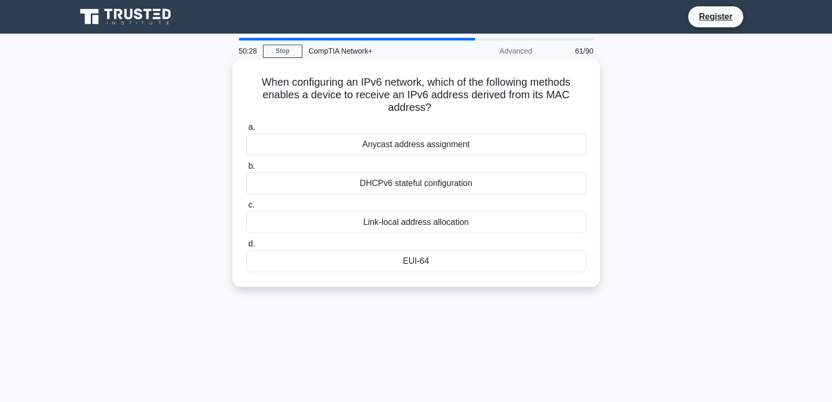
click at [409, 181] on div "DHCPv6 stateful configuration" at bounding box center [416, 183] width 340 height 22
click at [246, 170] on input "b. DHCPv6 stateful configuration" at bounding box center [246, 166] width 0 height 7
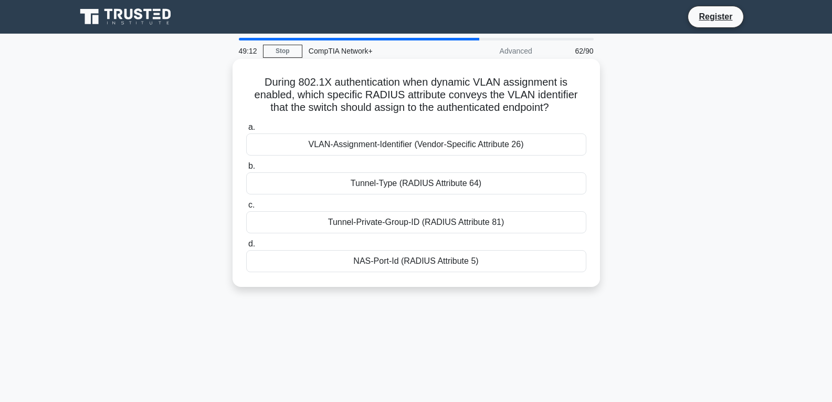
click at [500, 148] on div "VLAN-Assignment-Identifier (Vendor-Specific Attribute 26)" at bounding box center [416, 144] width 340 height 22
click at [246, 131] on input "a. VLAN-Assignment-Identifier (Vendor-Specific Attribute 26)" at bounding box center [246, 127] width 0 height 7
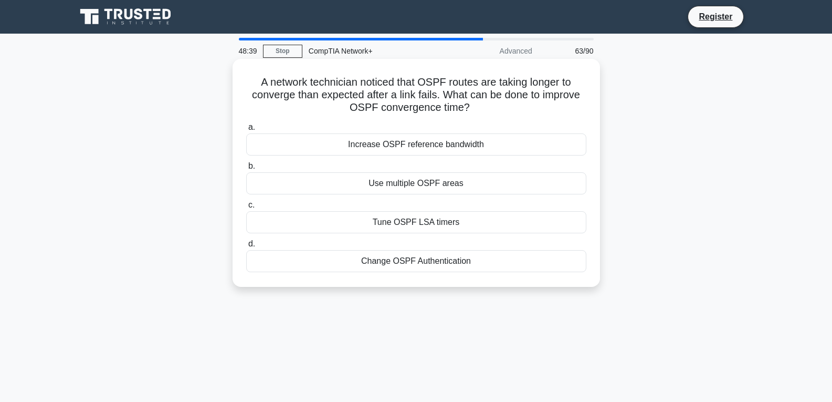
click at [432, 223] on div "Tune OSPF LSA timers" at bounding box center [416, 222] width 340 height 22
click at [246, 208] on input "c. Tune OSPF LSA timers" at bounding box center [246, 205] width 0 height 7
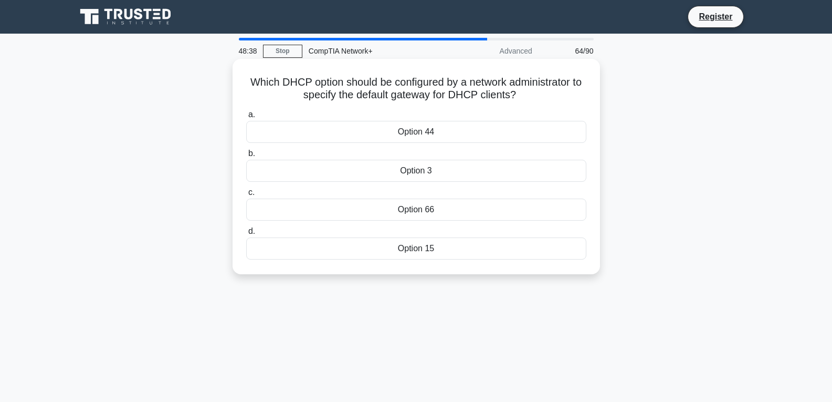
click at [437, 209] on div "Option 66" at bounding box center [416, 209] width 340 height 22
click at [246, 196] on input "c. Option 66" at bounding box center [246, 192] width 0 height 7
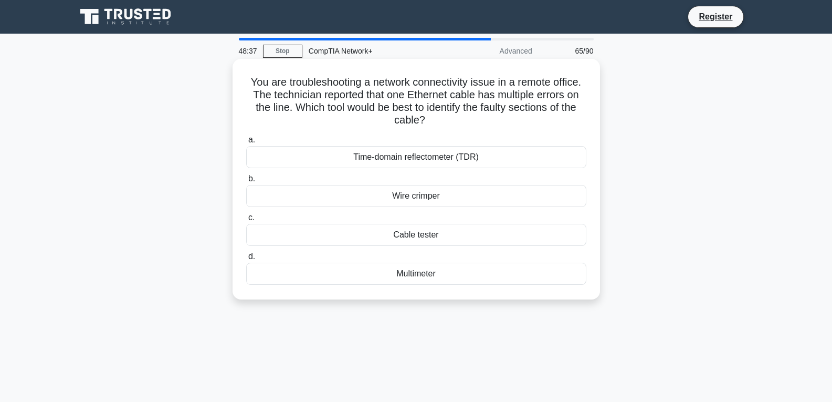
click at [429, 160] on div "Time-domain reflectometer (TDR)" at bounding box center [416, 157] width 340 height 22
click at [246, 143] on input "a. Time-domain reflectometer (TDR)" at bounding box center [246, 139] width 0 height 7
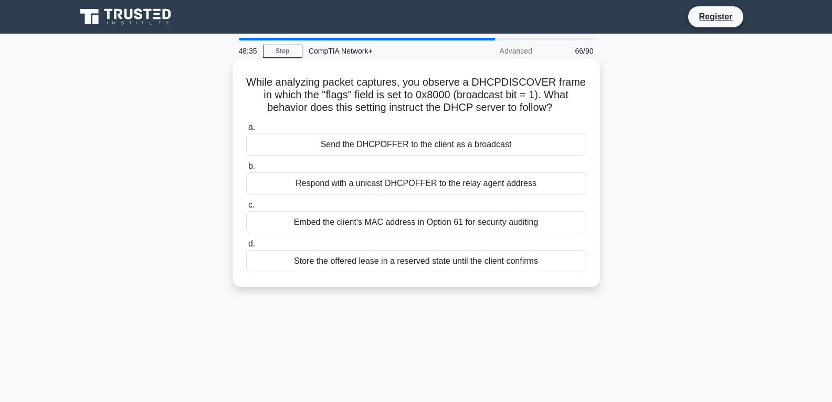
click at [415, 187] on div "Respond with a unicast DHCPOFFER to the relay agent address" at bounding box center [416, 183] width 340 height 22
click at [246, 170] on input "b. Respond with a unicast DHCPOFFER to the relay agent address" at bounding box center [246, 166] width 0 height 7
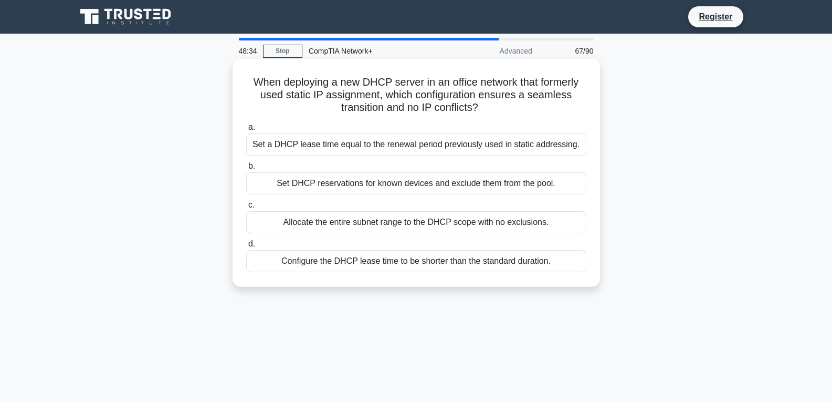
click at [410, 224] on div "Allocate the entire subnet range to the DHCP scope with no exclusions." at bounding box center [416, 222] width 340 height 22
click at [246, 208] on input "c. Allocate the entire subnet range to the DHCP scope with no exclusions." at bounding box center [246, 205] width 0 height 7
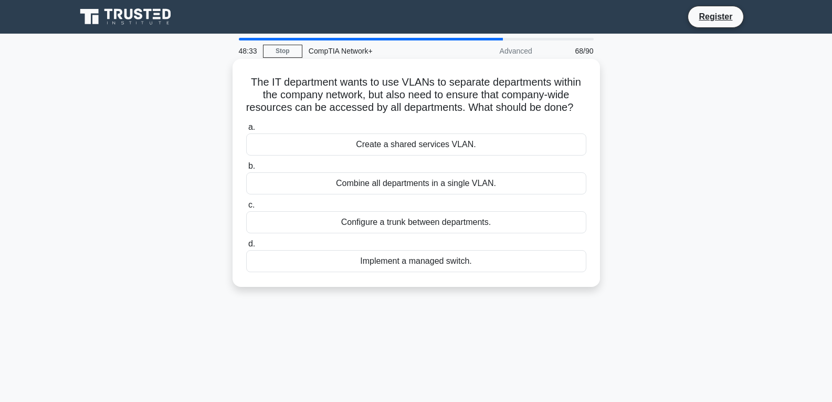
click at [408, 233] on div "Configure a trunk between departments." at bounding box center [416, 222] width 340 height 22
click at [246, 208] on input "c. Configure a trunk between departments." at bounding box center [246, 205] width 0 height 7
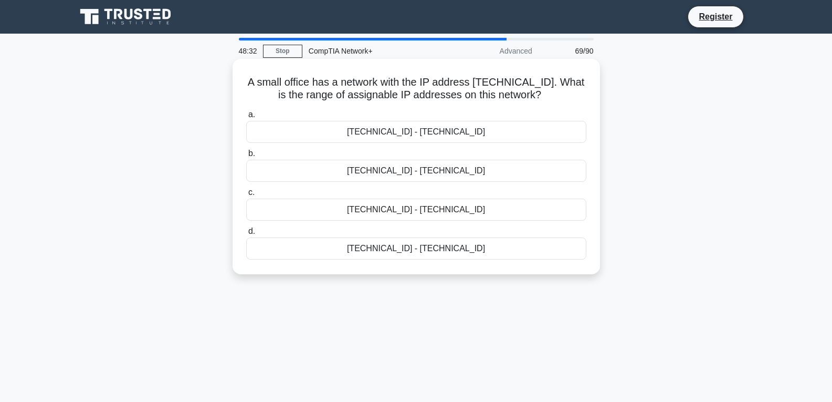
click at [438, 170] on div "192.168.100.128 - 192.168.100.159" at bounding box center [416, 171] width 340 height 22
click at [246, 157] on input "b. 192.168.100.128 - 192.168.100.159" at bounding box center [246, 153] width 0 height 7
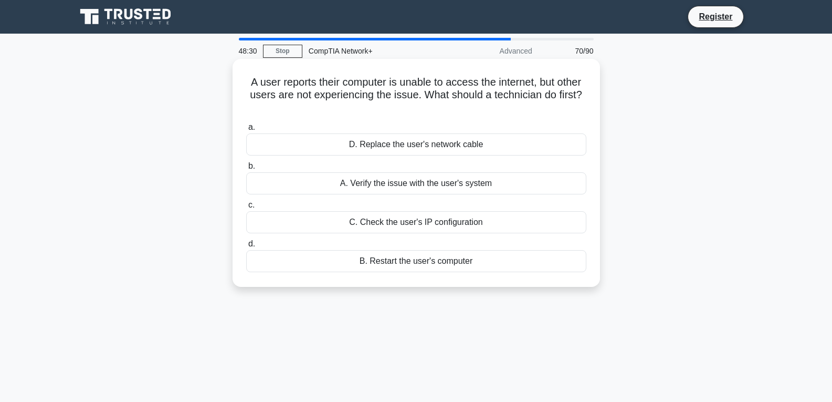
click at [440, 184] on div "A. Verify the issue with the user's system" at bounding box center [416, 183] width 340 height 22
click at [246, 170] on input "b. A. Verify the issue with the user's system" at bounding box center [246, 166] width 0 height 7
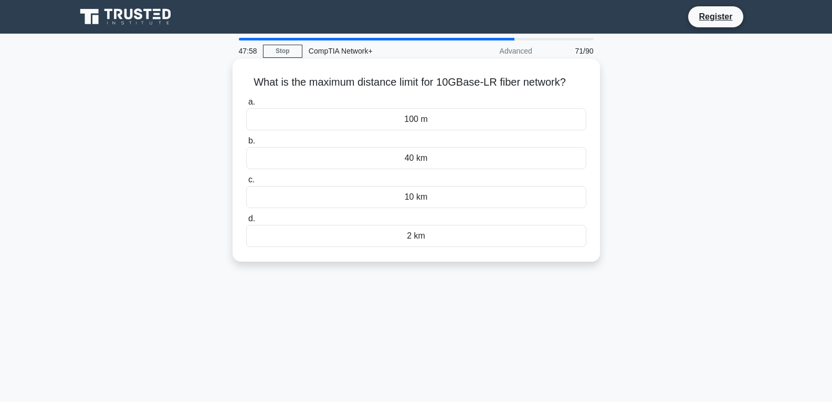
click at [425, 123] on div "100 m" at bounding box center [416, 119] width 340 height 22
click at [246, 106] on input "a. 100 m" at bounding box center [246, 102] width 0 height 7
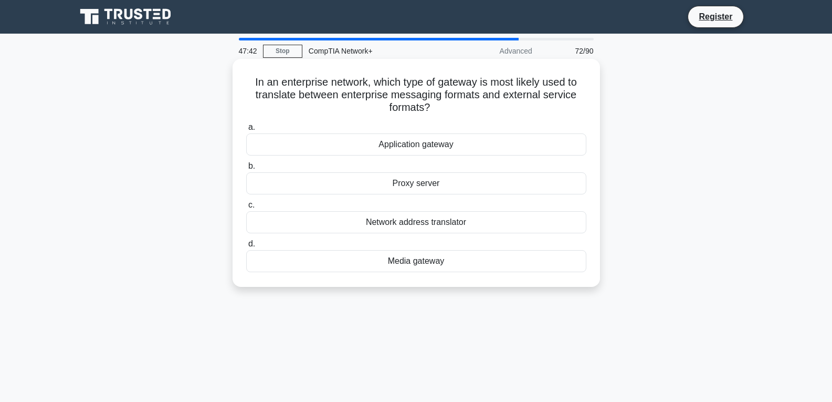
click at [426, 221] on div "Network address translator" at bounding box center [416, 222] width 340 height 22
click at [246, 208] on input "c. Network address translator" at bounding box center [246, 205] width 0 height 7
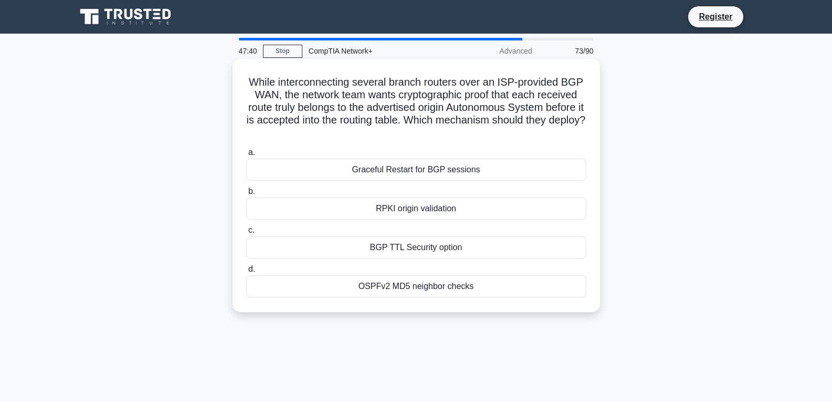
click at [433, 167] on div "Graceful Restart for BGP sessions" at bounding box center [416, 170] width 340 height 22
click at [246, 156] on input "a. Graceful Restart for BGP sessions" at bounding box center [246, 152] width 0 height 7
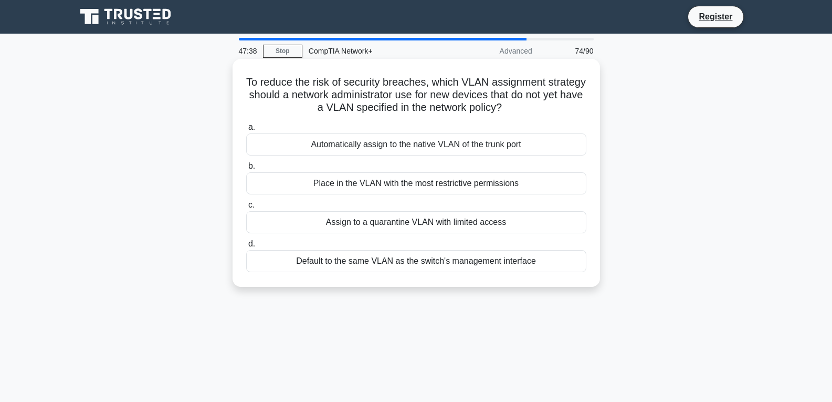
click at [408, 266] on div "Default to the same VLAN as the switch's management interface" at bounding box center [416, 261] width 340 height 22
click at [246, 247] on input "d. Default to the same VLAN as the switch's management interface" at bounding box center [246, 243] width 0 height 7
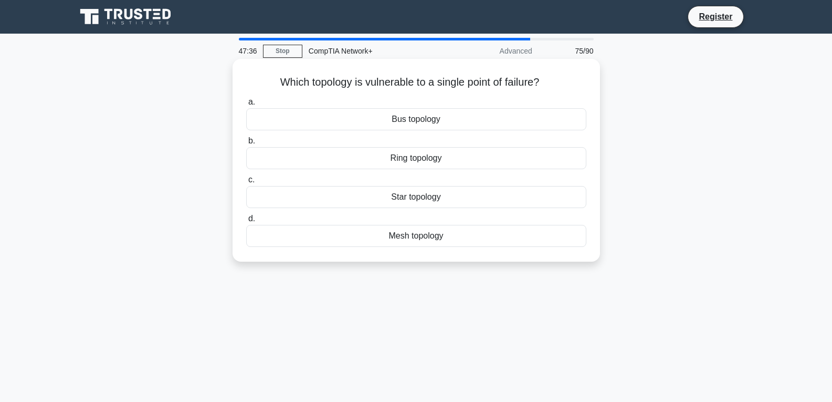
click at [409, 117] on div "Bus topology" at bounding box center [416, 119] width 340 height 22
click at [246, 106] on input "a. Bus topology" at bounding box center [246, 102] width 0 height 7
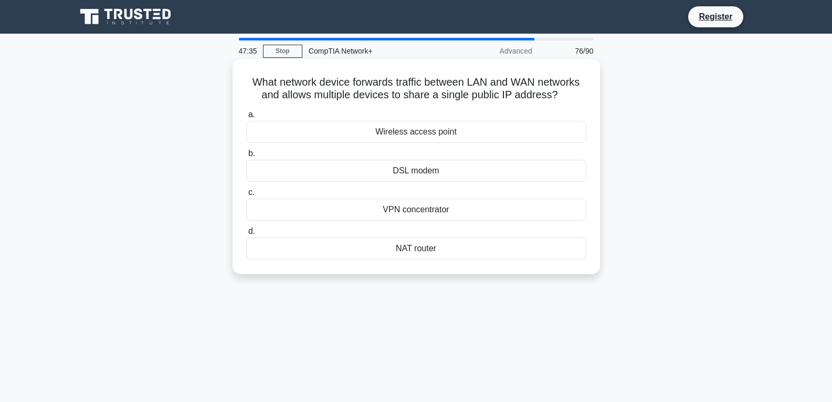
click at [431, 180] on div "DSL modem" at bounding box center [416, 171] width 340 height 22
click at [246, 157] on input "b. DSL modem" at bounding box center [246, 153] width 0 height 7
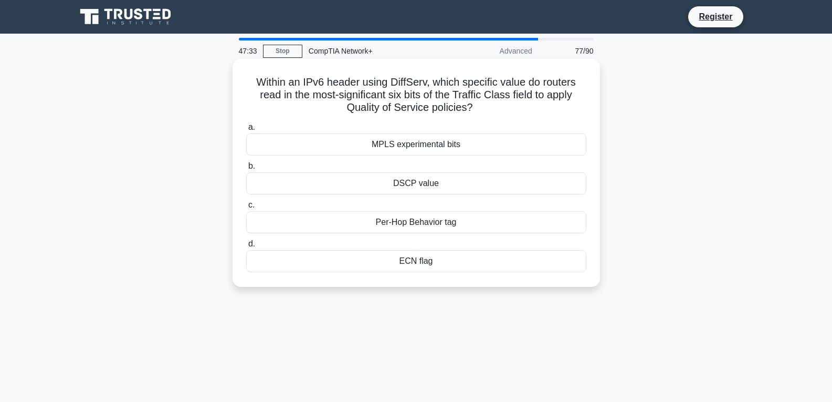
click at [413, 219] on div "Per-Hop Behavior tag" at bounding box center [416, 222] width 340 height 22
click at [246, 208] on input "c. Per-Hop Behavior tag" at bounding box center [246, 205] width 0 height 7
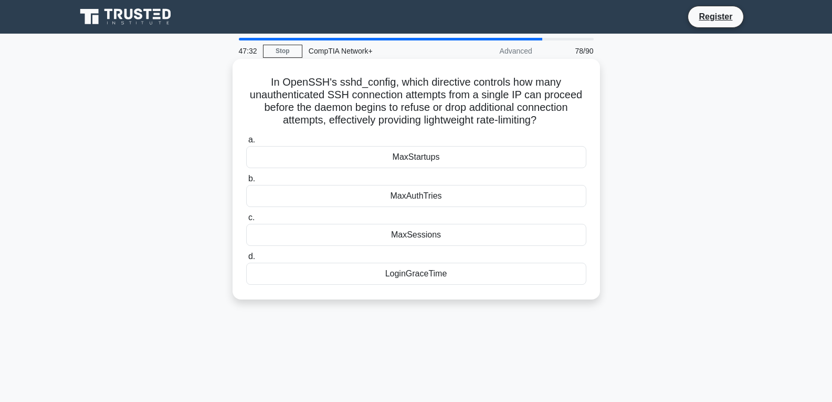
click at [426, 191] on div "MaxAuthTries" at bounding box center [416, 196] width 340 height 22
click at [246, 182] on input "b. MaxAuthTries" at bounding box center [246, 178] width 0 height 7
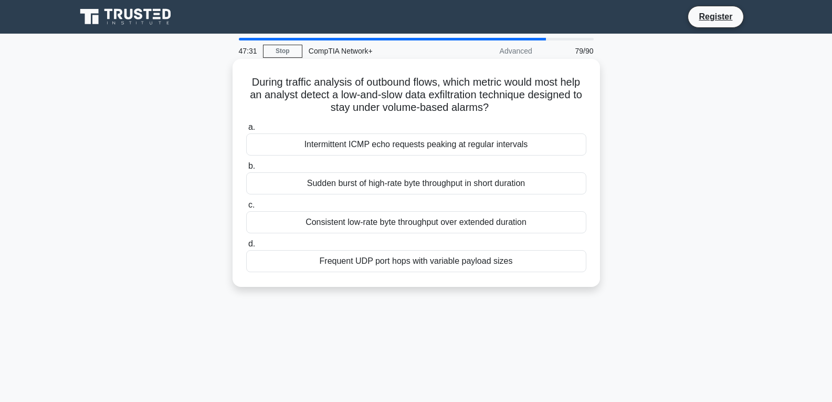
click at [420, 219] on div "Consistent low-rate byte throughput over extended duration" at bounding box center [416, 222] width 340 height 22
click at [246, 208] on input "c. Consistent low-rate byte throughput over extended duration" at bounding box center [246, 205] width 0 height 7
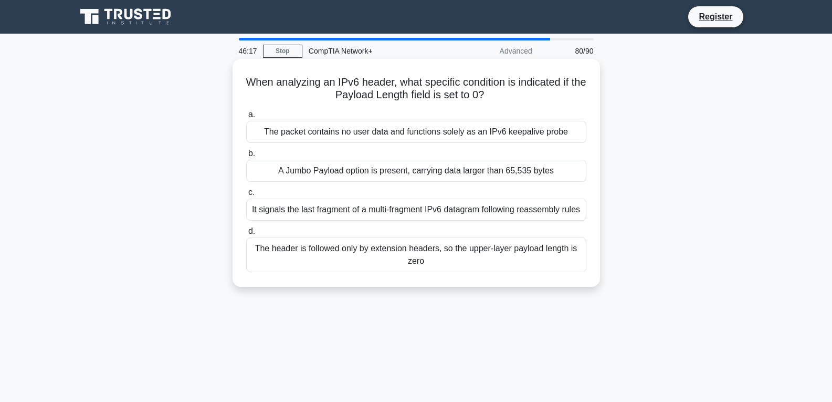
click at [430, 249] on div "The header is followed only by extension headers, so the upper-layer payload le…" at bounding box center [416, 254] width 340 height 35
click at [246, 235] on input "d. The header is followed only by extension headers, so the upper-layer payload…" at bounding box center [246, 231] width 0 height 7
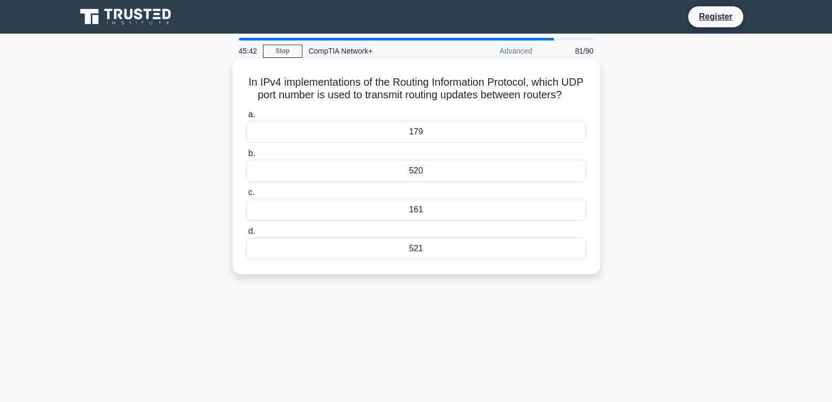
click at [415, 180] on div "520" at bounding box center [416, 171] width 340 height 22
click at [246, 157] on input "b. 520" at bounding box center [246, 153] width 0 height 7
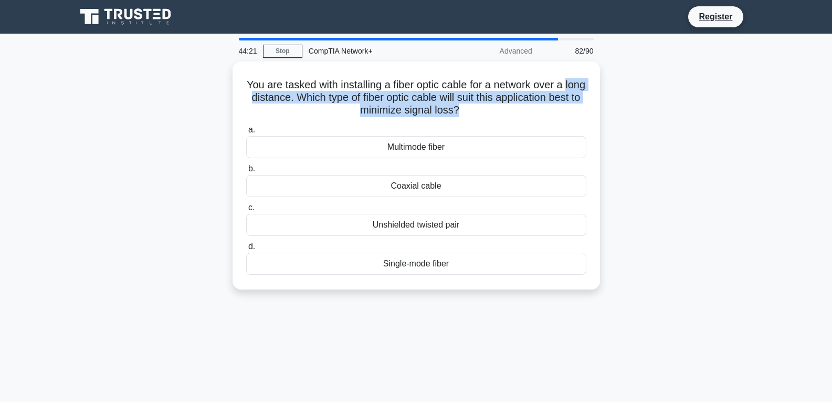
drag, startPoint x: 477, startPoint y: 107, endPoint x: 105, endPoint y: 100, distance: 371.7
click at [99, 101] on div "You are tasked with installing a fiber optic cable for a network over a long di…" at bounding box center [416, 181] width 693 height 240
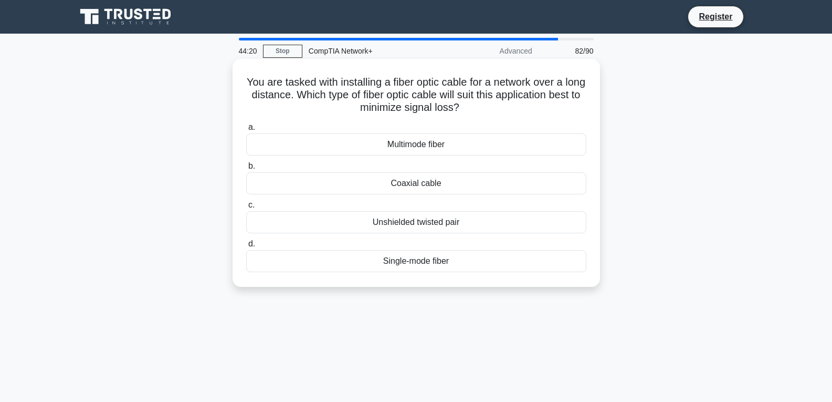
click at [266, 85] on h5 "You are tasked with installing a fiber optic cable for a network over a long di…" at bounding box center [416, 95] width 342 height 39
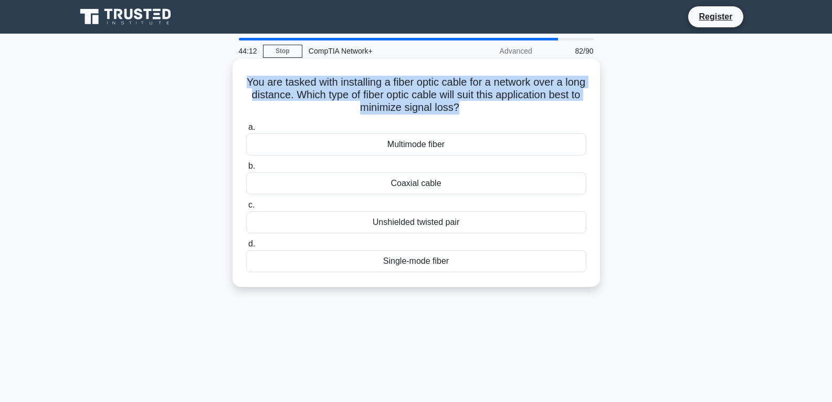
drag, startPoint x: 475, startPoint y: 108, endPoint x: 243, endPoint y: 82, distance: 233.5
click at [243, 82] on div "You are tasked with installing a fiber optic cable for a network over a long di…" at bounding box center [416, 172] width 359 height 219
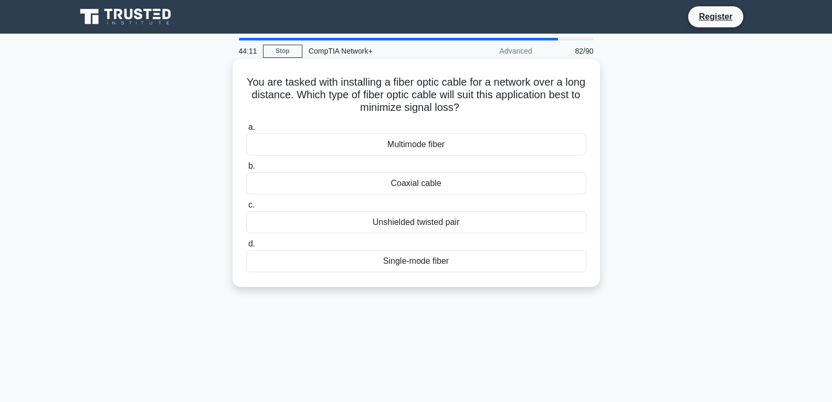
click at [472, 108] on icon ".spinner_0XTQ{transform-origin:center;animation:spinner_y6GP .75s linear infini…" at bounding box center [465, 108] width 13 height 13
drag, startPoint x: 479, startPoint y: 82, endPoint x: 442, endPoint y: 103, distance: 42.1
click at [442, 103] on h5 "You are tasked with installing a fiber optic cable for a network over a long di…" at bounding box center [416, 95] width 342 height 39
click at [439, 185] on div "Coaxial cable" at bounding box center [416, 183] width 340 height 22
click at [246, 170] on input "b. Coaxial cable" at bounding box center [246, 166] width 0 height 7
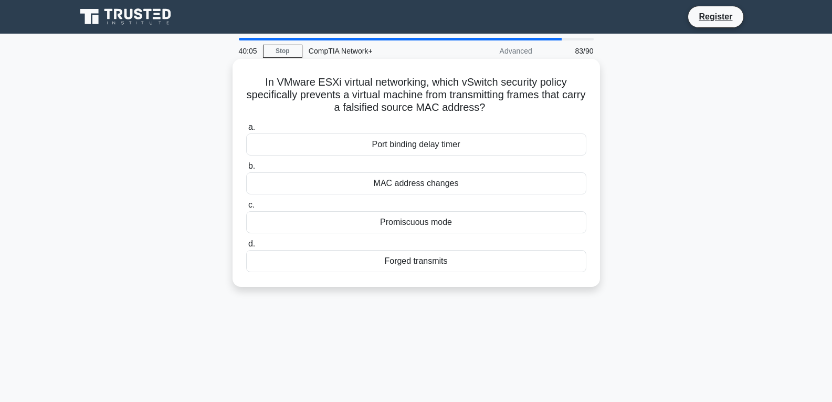
click at [436, 220] on div "Promiscuous mode" at bounding box center [416, 222] width 340 height 22
click at [246, 208] on input "c. Promiscuous mode" at bounding box center [246, 205] width 0 height 7
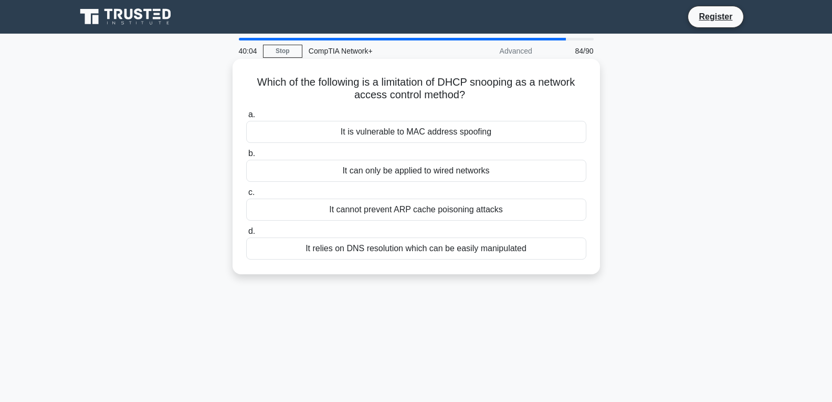
click at [431, 170] on div "It can only be applied to wired networks" at bounding box center [416, 171] width 340 height 22
click at [246, 157] on input "b. It can only be applied to wired networks" at bounding box center [246, 153] width 0 height 7
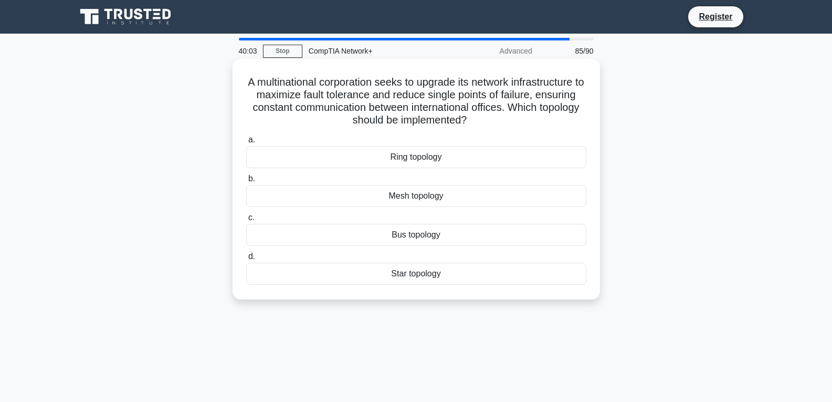
click at [412, 160] on div "Ring topology" at bounding box center [416, 157] width 340 height 22
click at [246, 143] on input "a. Ring topology" at bounding box center [246, 139] width 0 height 7
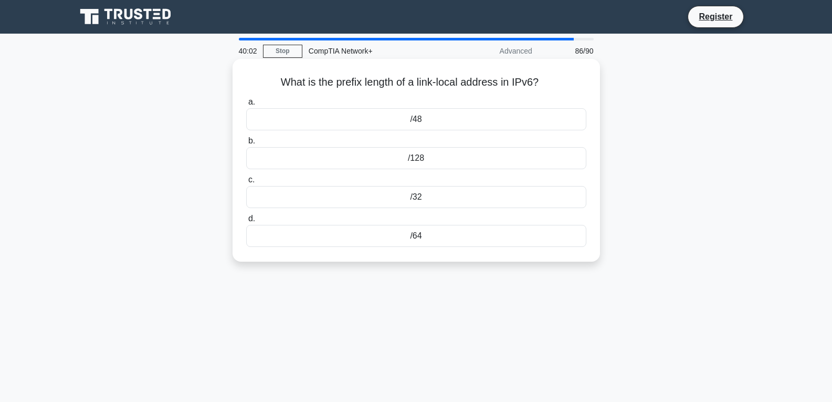
click at [424, 195] on div "/32" at bounding box center [416, 197] width 340 height 22
click at [246, 183] on input "c. /32" at bounding box center [246, 179] width 0 height 7
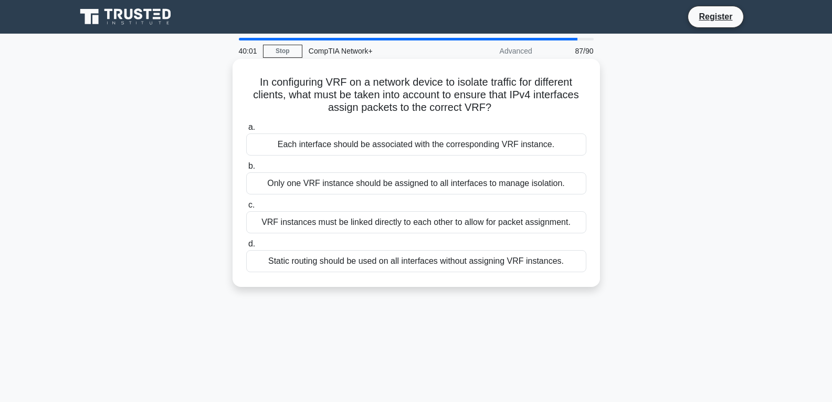
click at [407, 220] on div "VRF instances must be linked directly to each other to allow for packet assignm…" at bounding box center [416, 222] width 340 height 22
click at [246, 208] on input "c. VRF instances must be linked directly to each other to allow for packet assi…" at bounding box center [246, 205] width 0 height 7
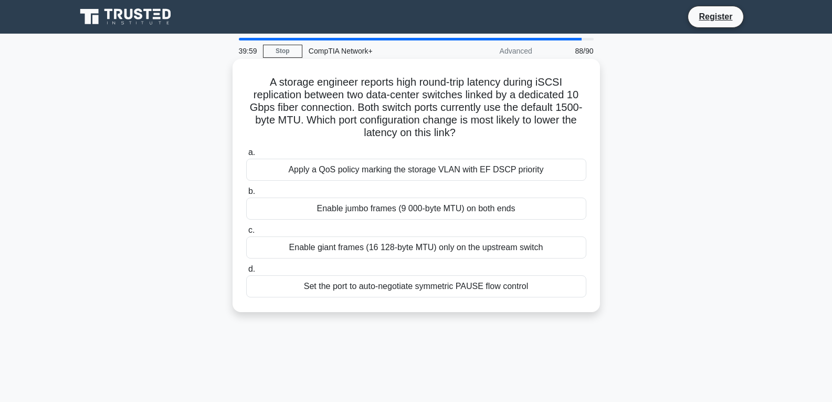
click at [416, 254] on div "Enable giant frames (16 128-byte MTU) only on the upstream switch" at bounding box center [416, 247] width 340 height 22
click at [246, 234] on input "c. Enable giant frames (16 128-byte MTU) only on the upstream switch" at bounding box center [246, 230] width 0 height 7
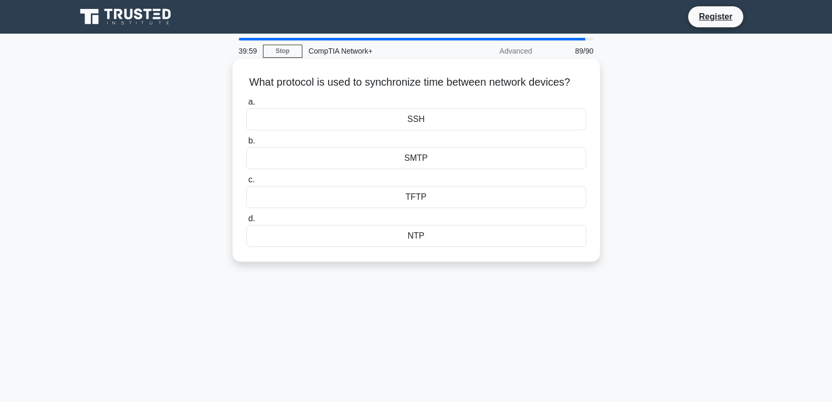
click at [458, 164] on div "SMTP" at bounding box center [416, 158] width 340 height 22
click at [246, 144] on input "b. SMTP" at bounding box center [246, 141] width 0 height 7
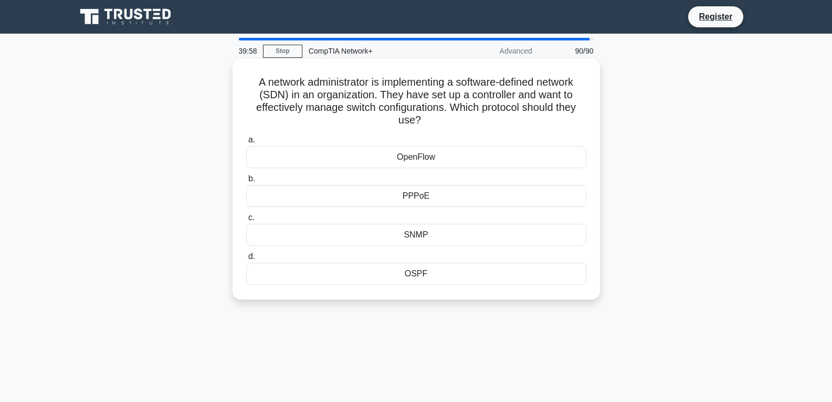
click at [437, 205] on div "PPPoE" at bounding box center [416, 196] width 340 height 22
click at [246, 182] on input "b. PPPoE" at bounding box center [246, 178] width 0 height 7
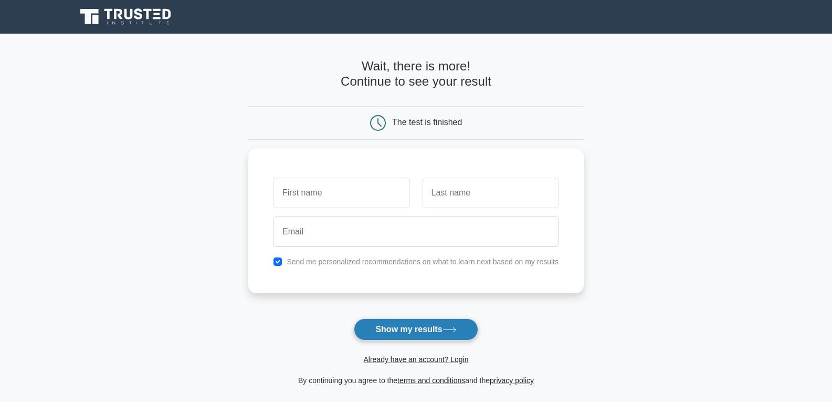
click at [420, 323] on button "Show my results" at bounding box center [416, 329] width 124 height 22
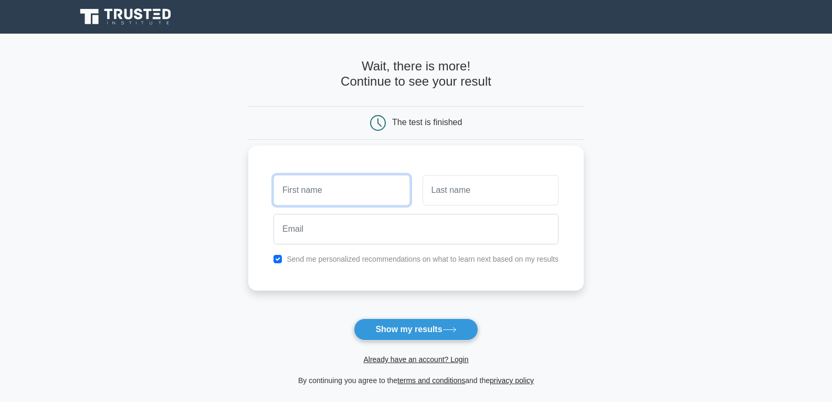
click at [319, 191] on input "text" at bounding box center [341, 190] width 136 height 30
click at [331, 185] on input "text" at bounding box center [341, 190] width 136 height 30
type input "Aryan"
click at [466, 201] on input "text" at bounding box center [491, 190] width 136 height 30
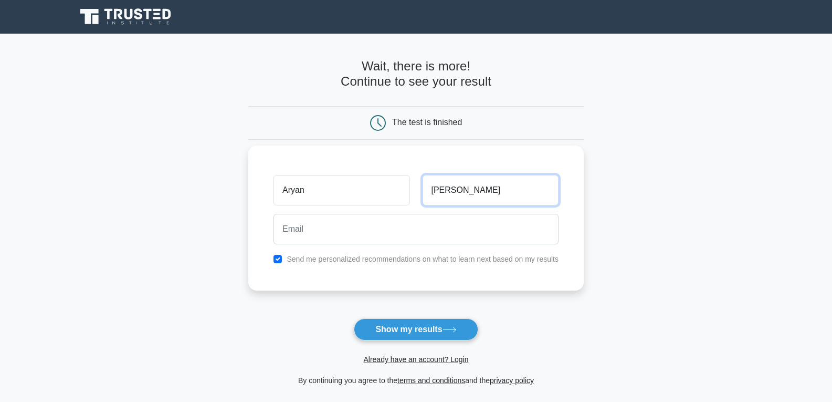
type input "Raj"
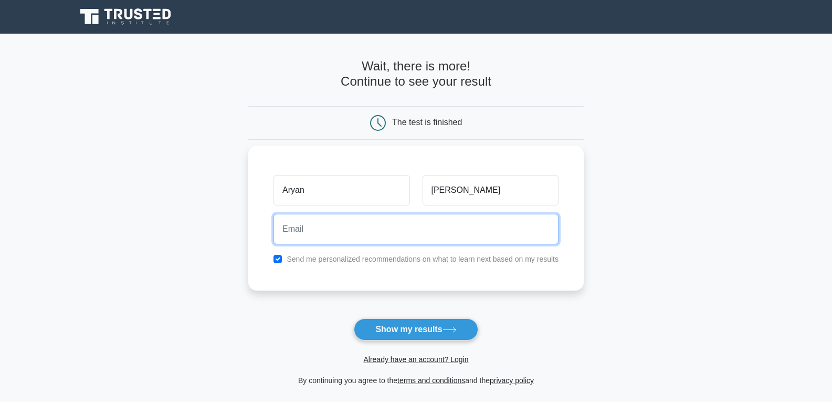
click at [382, 224] on input "email" at bounding box center [415, 229] width 285 height 30
type input "A"
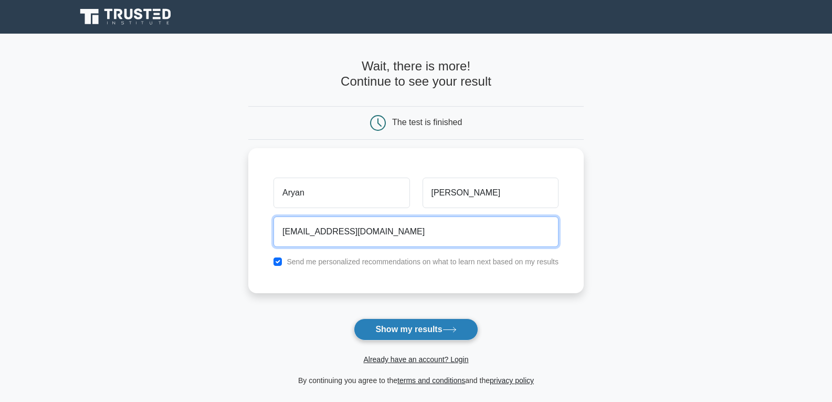
type input "aryanraj5957@gmail.com"
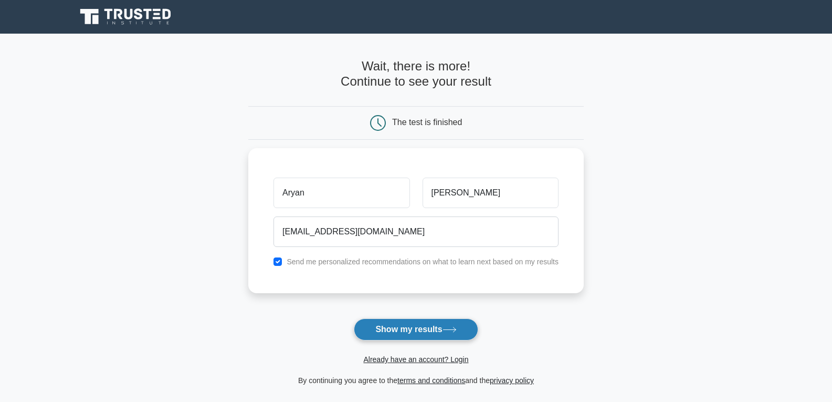
click at [439, 329] on button "Show my results" at bounding box center [416, 329] width 124 height 22
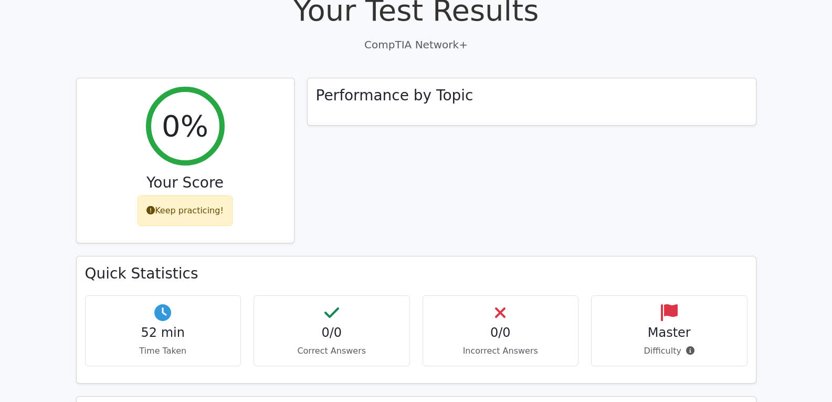
scroll to position [315, 0]
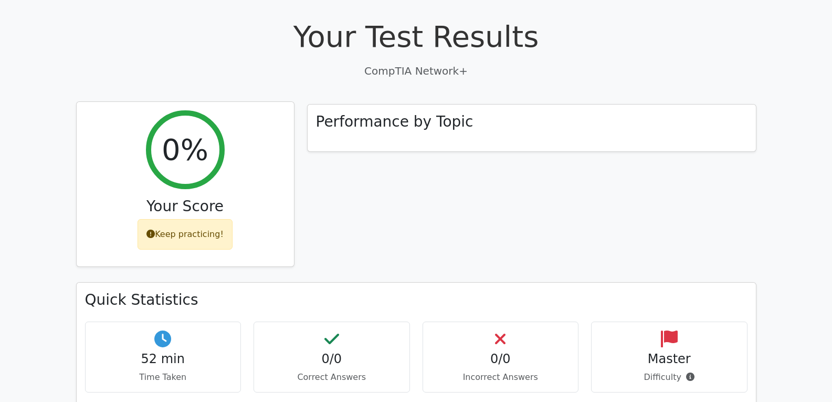
click at [160, 219] on div "Keep practicing!" at bounding box center [185, 234] width 95 height 30
drag, startPoint x: 175, startPoint y: 193, endPoint x: 222, endPoint y: 193, distance: 47.2
click at [222, 219] on div "Keep practicing!" at bounding box center [185, 234] width 95 height 30
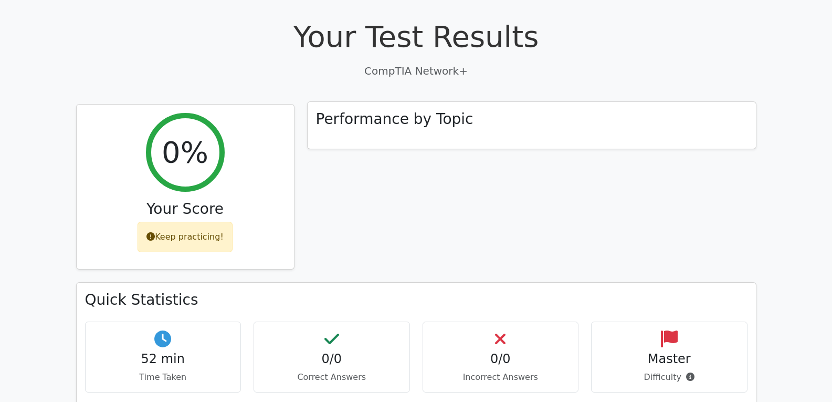
click at [461, 102] on div "Performance by Topic" at bounding box center [532, 125] width 448 height 47
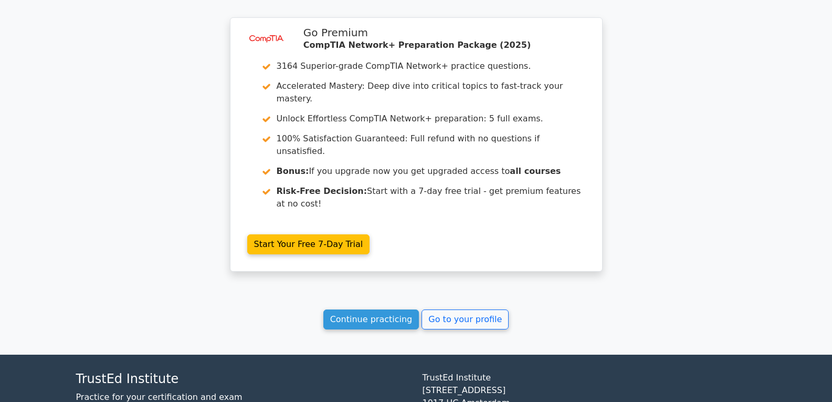
scroll to position [846, 0]
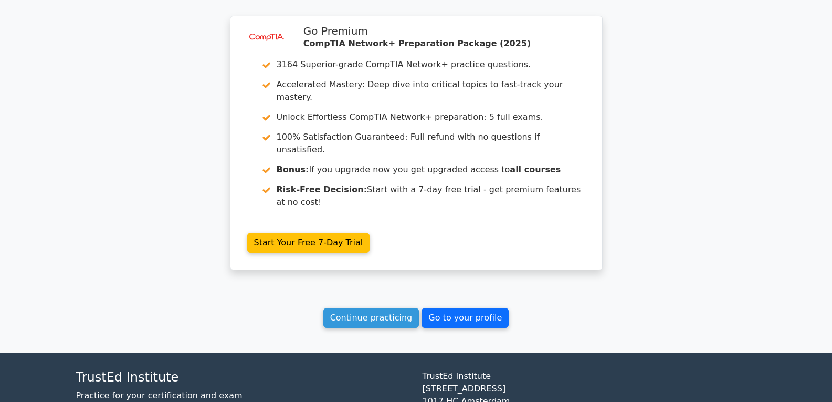
click at [466, 308] on link "Go to your profile" at bounding box center [464, 318] width 87 height 20
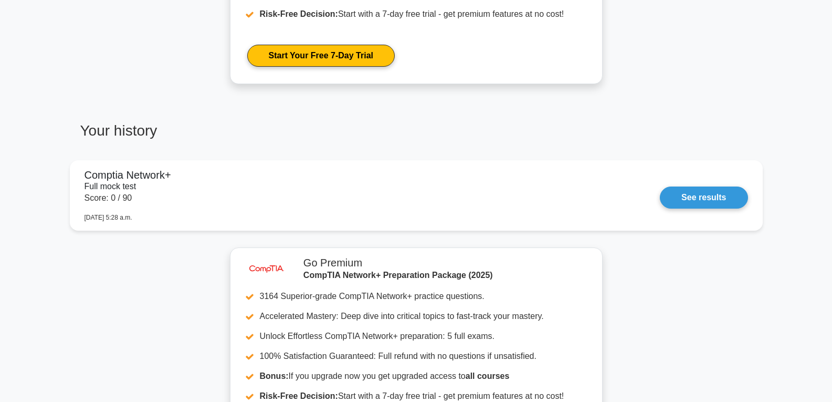
scroll to position [630, 0]
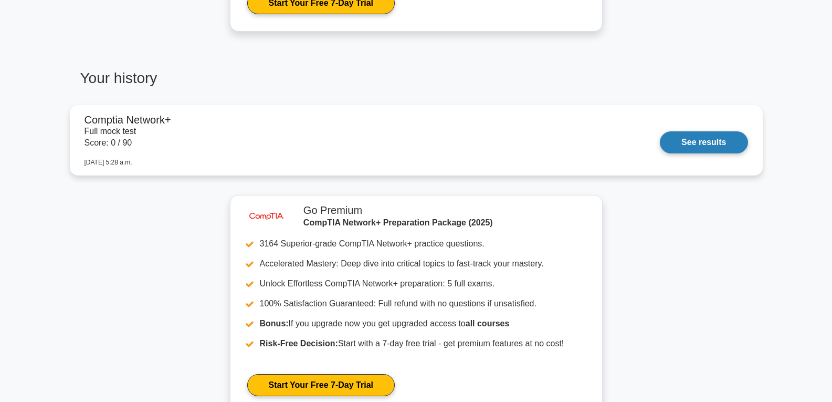
click at [711, 133] on link "See results" at bounding box center [704, 142] width 88 height 22
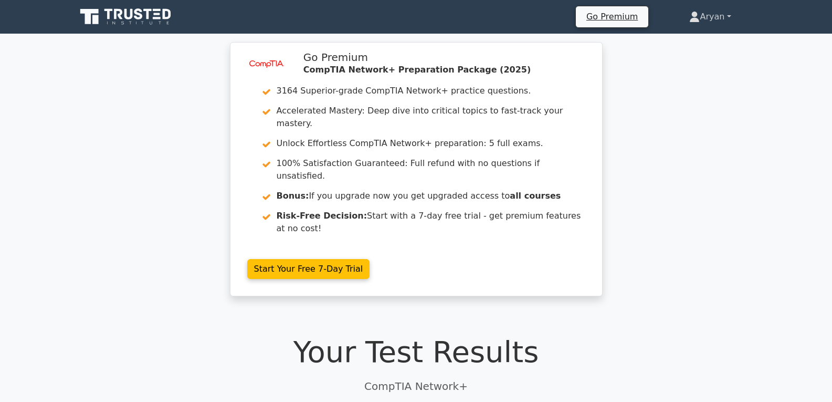
click at [711, 13] on link "Aryan" at bounding box center [710, 16] width 92 height 21
click at [708, 59] on link "Settings" at bounding box center [705, 58] width 83 height 17
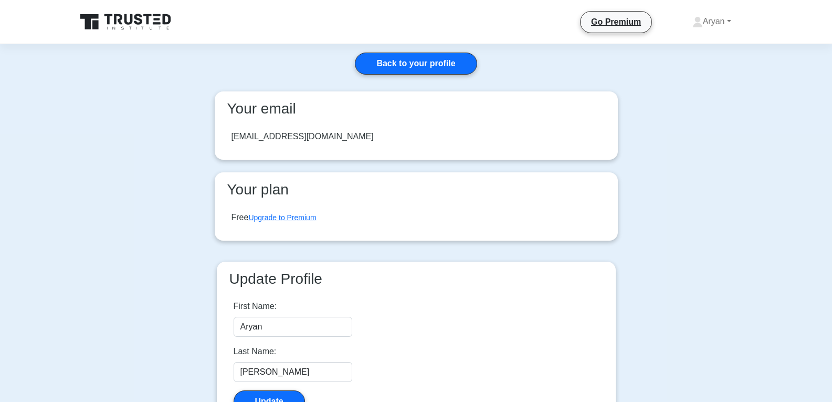
click at [309, 127] on div "aryanraj5957@gmail.com" at bounding box center [416, 136] width 386 height 29
click at [705, 30] on link "Aryan" at bounding box center [711, 21] width 89 height 21
click at [698, 42] on link "Profile" at bounding box center [709, 46] width 83 height 17
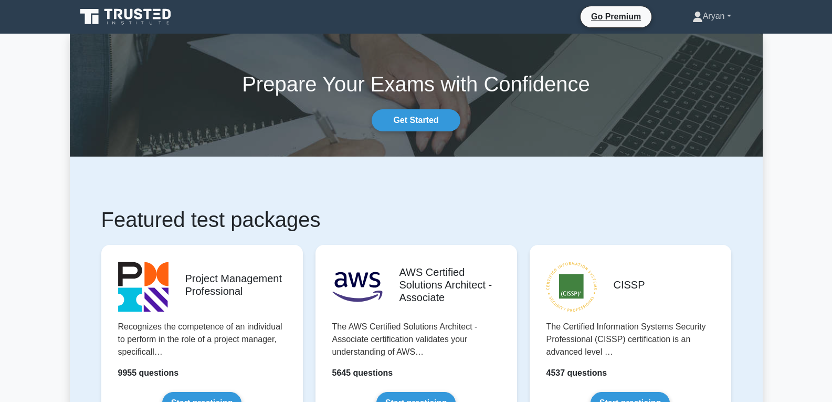
click at [700, 13] on link "Aryan" at bounding box center [711, 16] width 89 height 21
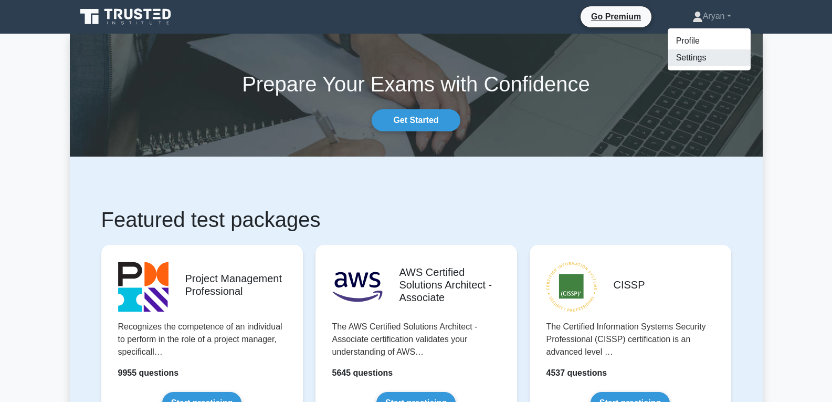
click at [692, 57] on link "Settings" at bounding box center [709, 57] width 83 height 17
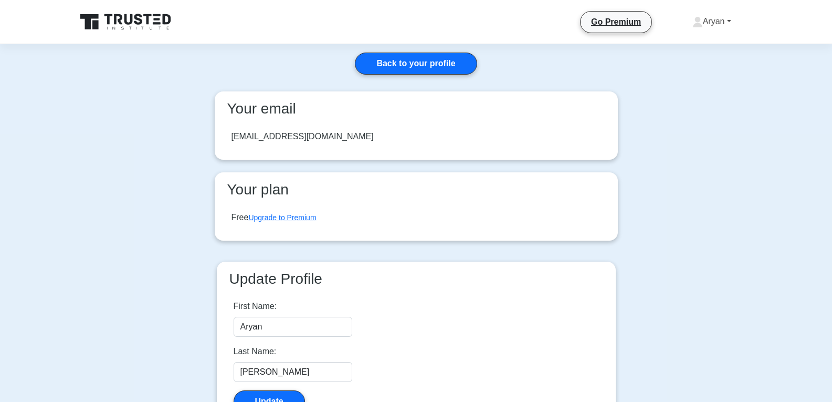
click at [706, 14] on link "Aryan" at bounding box center [711, 21] width 89 height 21
click at [705, 66] on link "Settings" at bounding box center [709, 63] width 83 height 17
click at [706, 25] on link "Aryan" at bounding box center [711, 21] width 89 height 21
click at [702, 48] on link "Profile" at bounding box center [709, 46] width 83 height 17
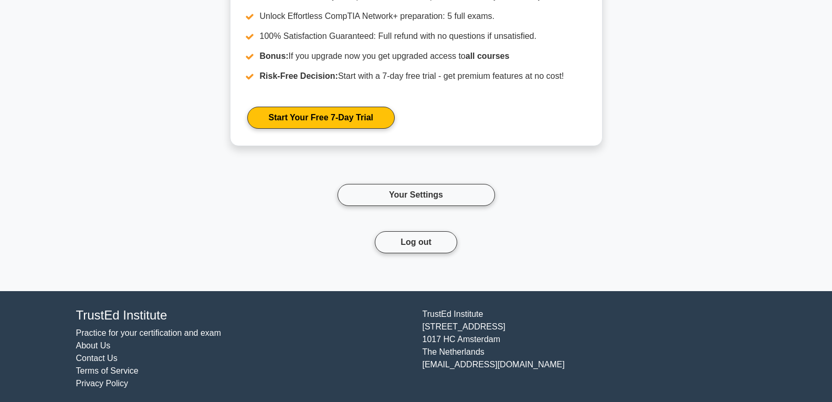
scroll to position [902, 0]
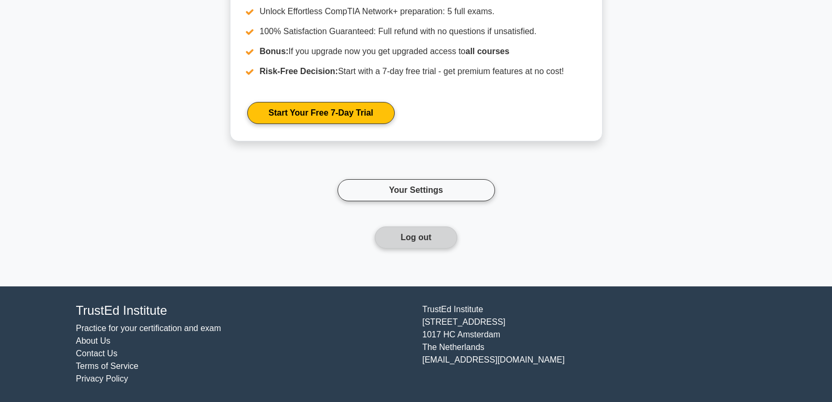
click at [428, 231] on button "Log out" at bounding box center [416, 237] width 82 height 22
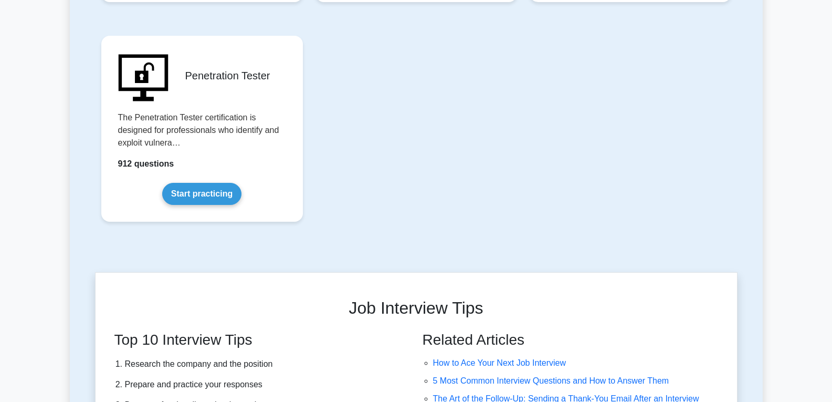
scroll to position [2414, 0]
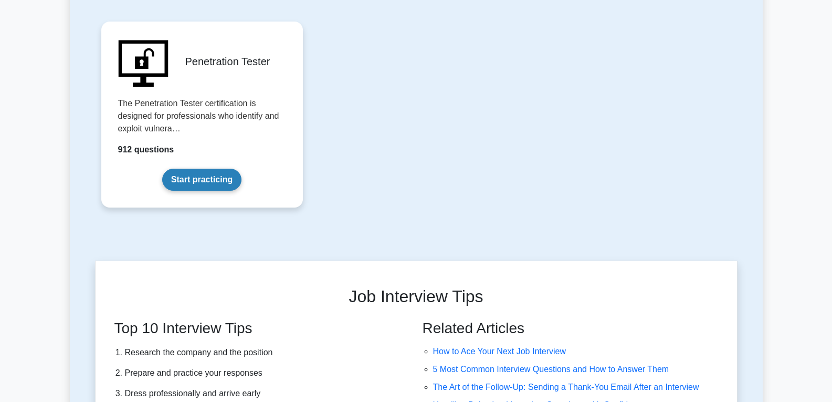
click at [215, 172] on link "Start practicing" at bounding box center [201, 179] width 79 height 22
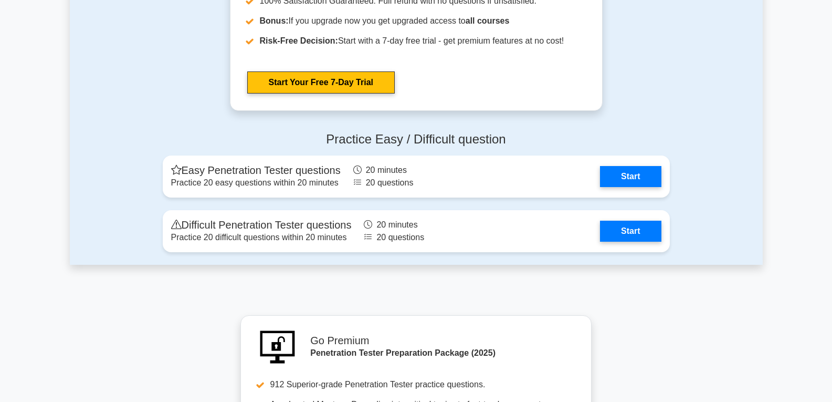
scroll to position [2152, 0]
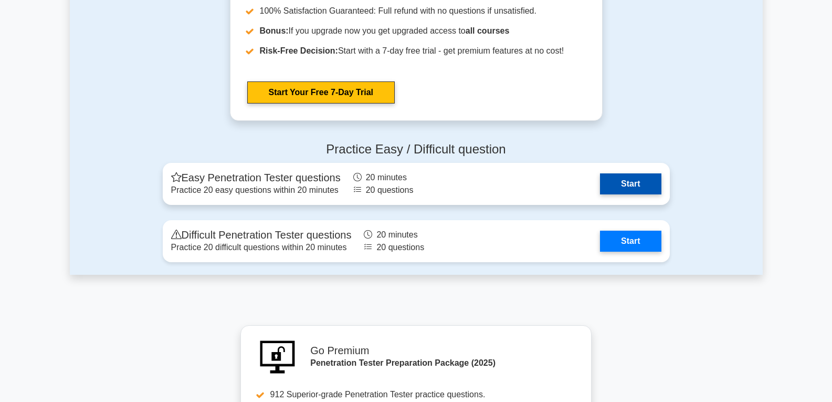
click at [622, 184] on link "Start" at bounding box center [630, 183] width 61 height 21
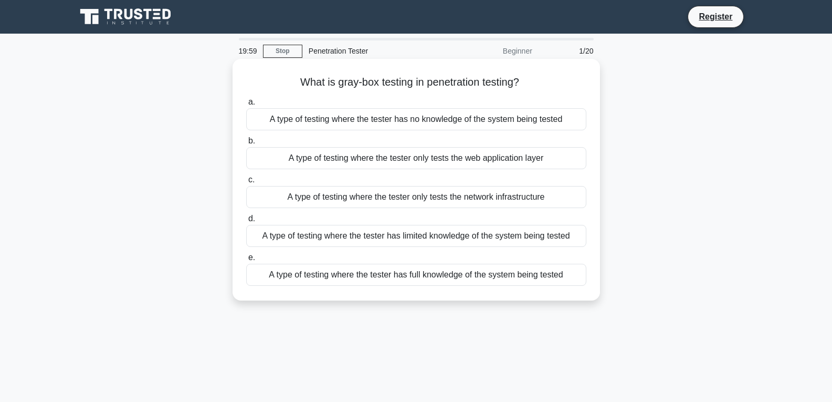
click at [329, 157] on div "A type of testing where the tester only tests the web application layer" at bounding box center [416, 158] width 340 height 22
click at [246, 144] on input "b. A type of testing where the tester only tests the web application layer" at bounding box center [246, 141] width 0 height 7
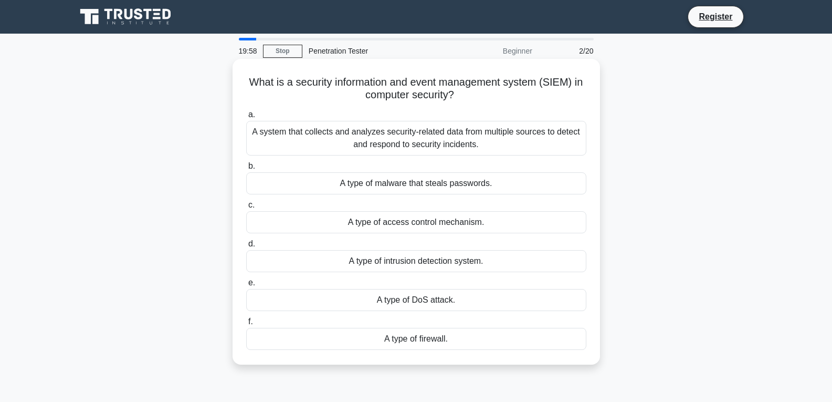
click at [346, 186] on div "A type of malware that steals passwords." at bounding box center [416, 183] width 340 height 22
click at [246, 170] on input "b. A type of malware that steals passwords." at bounding box center [246, 166] width 0 height 7
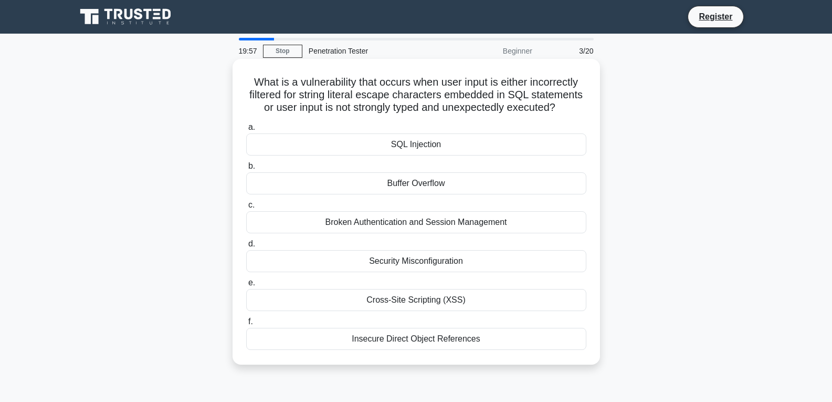
click at [413, 174] on div "Buffer Overflow" at bounding box center [416, 183] width 340 height 22
click at [246, 170] on input "b. Buffer Overflow" at bounding box center [246, 166] width 0 height 7
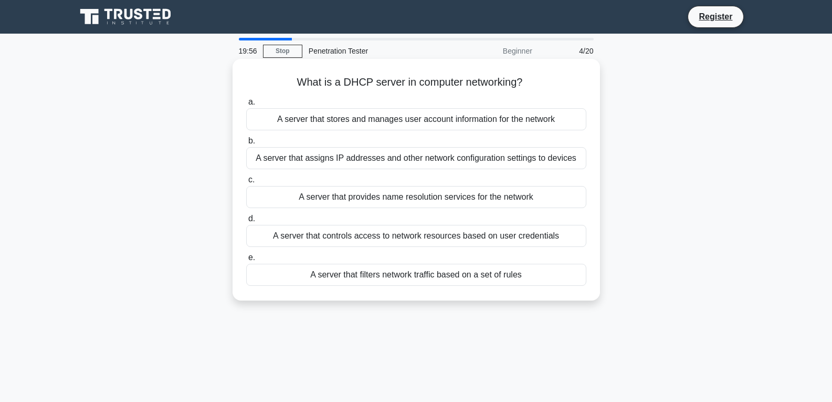
click at [408, 193] on div "A server that provides name resolution services for the network" at bounding box center [416, 197] width 340 height 22
click at [246, 183] on input "c. A server that provides name resolution services for the network" at bounding box center [246, 179] width 0 height 7
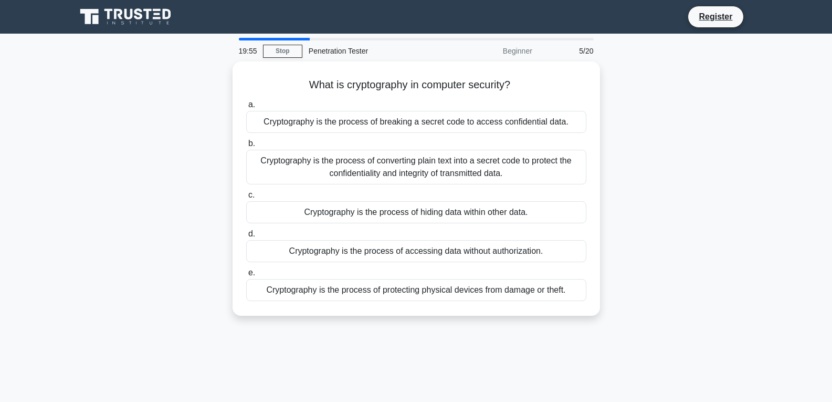
click at [412, 165] on div "Cryptography is the process of converting plain text into a secret code to prot…" at bounding box center [416, 167] width 340 height 35
click at [246, 147] on input "b. Cryptography is the process of converting plain text into a secret code to p…" at bounding box center [246, 143] width 0 height 7
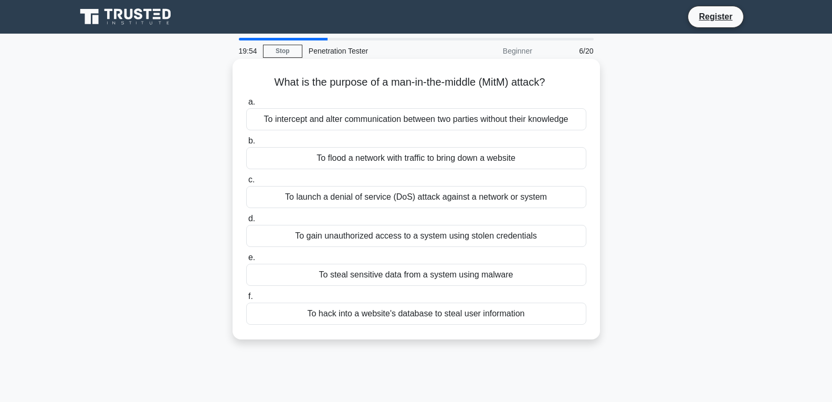
click at [412, 198] on div "To launch a denial of service (DoS) attack against a network or system" at bounding box center [416, 197] width 340 height 22
click at [246, 183] on input "c. To launch a denial of service (DoS) attack against a network or system" at bounding box center [246, 179] width 0 height 7
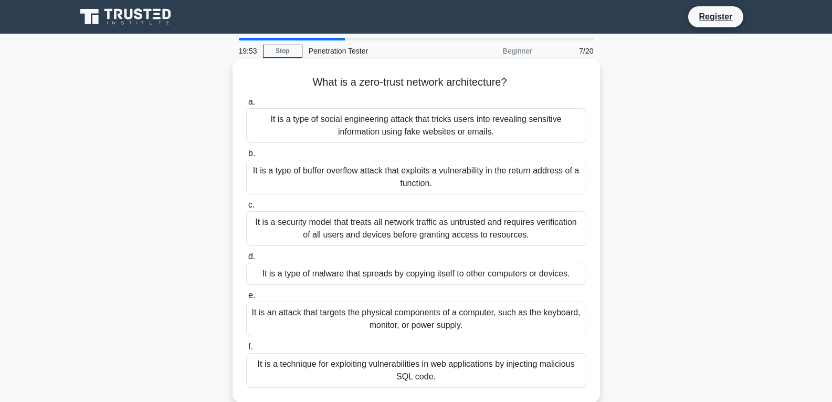
click at [413, 226] on div "It is a security model that treats all network traffic as untrusted and require…" at bounding box center [416, 228] width 340 height 35
click at [246, 208] on input "c. It is a security model that treats all network traffic as untrusted and requ…" at bounding box center [246, 205] width 0 height 7
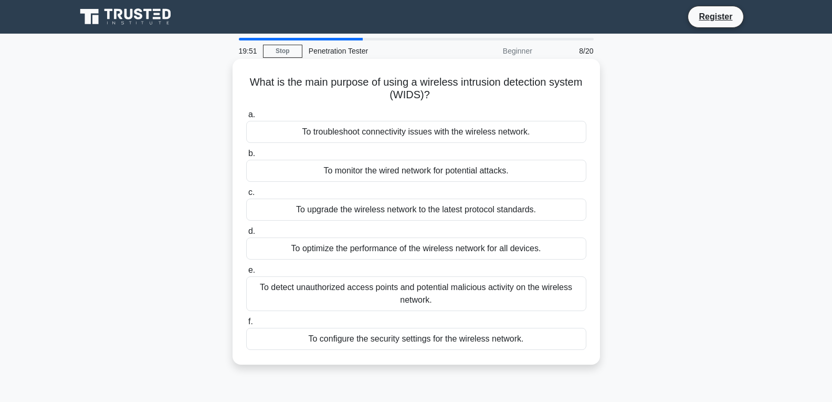
click at [413, 290] on div "To detect unauthorized access points and potential malicious activity on the wi…" at bounding box center [416, 293] width 340 height 35
click at [246, 273] on input "e. To detect unauthorized access points and potential malicious activity on the…" at bounding box center [246, 270] width 0 height 7
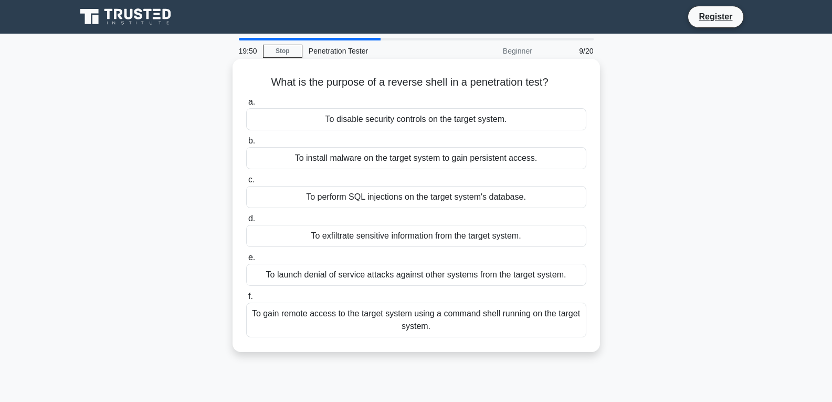
click at [412, 321] on div "To gain remote access to the target system using a command shell running on the…" at bounding box center [416, 319] width 340 height 35
click at [246, 300] on input "f. To gain remote access to the target system using a command shell running on …" at bounding box center [246, 296] width 0 height 7
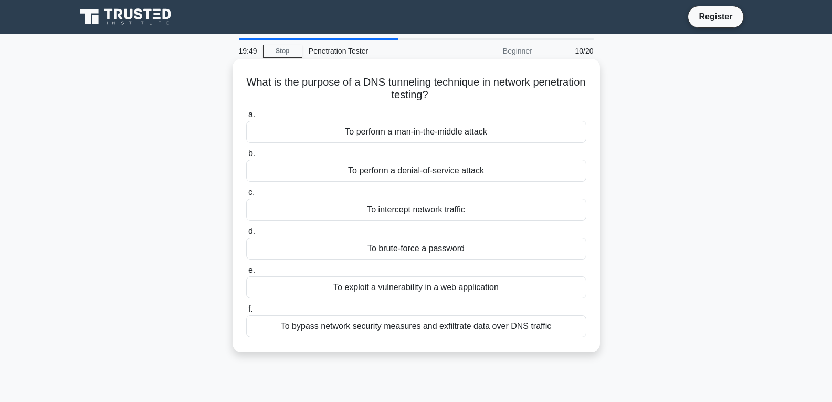
click at [408, 177] on div "To perform a denial-of-service attack" at bounding box center [416, 171] width 340 height 22
click at [246, 157] on input "b. To perform a denial-of-service attack" at bounding box center [246, 153] width 0 height 7
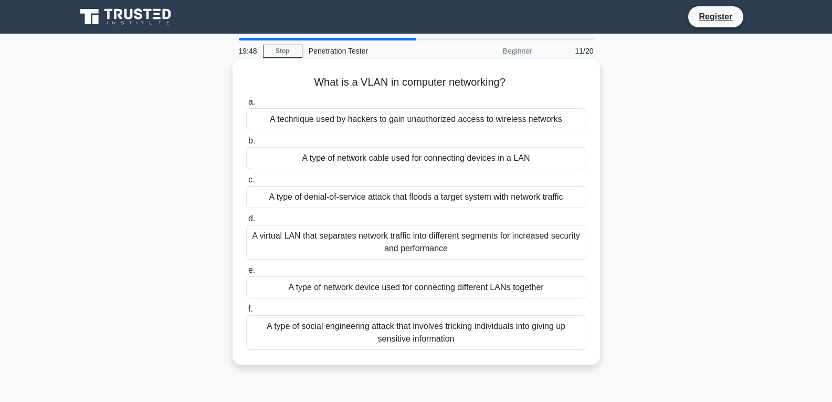
click at [416, 244] on div "A virtual LAN that separates network traffic into different segments for increa…" at bounding box center [416, 242] width 340 height 35
click at [246, 222] on input "d. A virtual LAN that separates network traffic into different segments for inc…" at bounding box center [246, 218] width 0 height 7
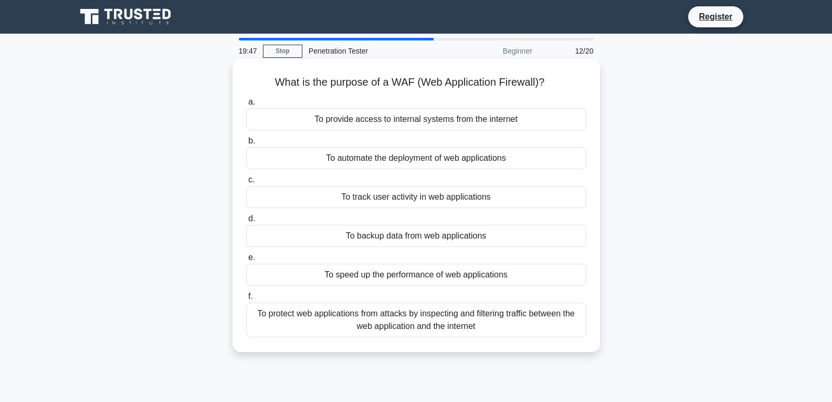
click at [424, 315] on div "To protect web applications from attacks by inspecting and filtering traffic be…" at bounding box center [416, 319] width 340 height 35
click at [246, 300] on input "f. To protect web applications from attacks by inspecting and filtering traffic…" at bounding box center [246, 296] width 0 height 7
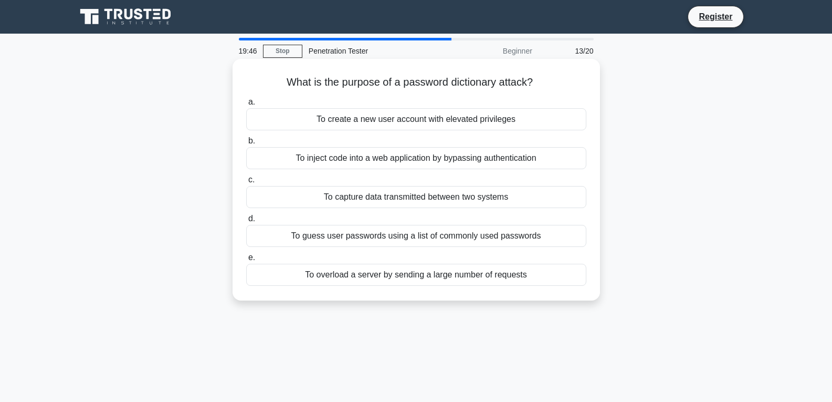
click at [407, 122] on div "To create a new user account with elevated privileges" at bounding box center [416, 119] width 340 height 22
click at [246, 106] on input "a. To create a new user account with elevated privileges" at bounding box center [246, 102] width 0 height 7
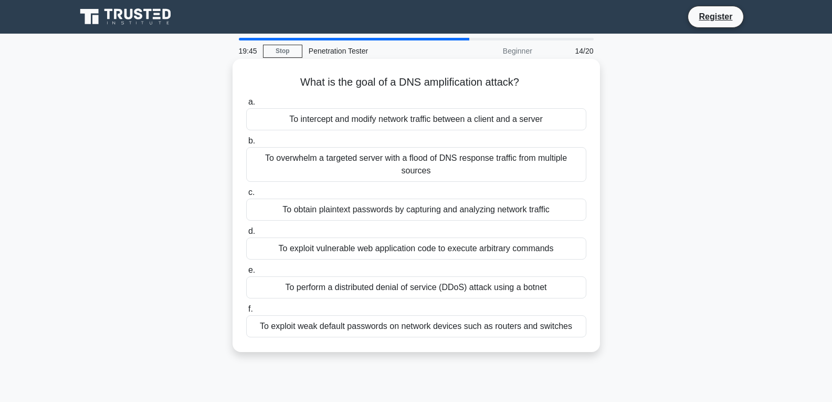
click at [411, 156] on div "To overwhelm a targeted server with a flood of DNS response traffic from multip…" at bounding box center [416, 164] width 340 height 35
click at [246, 144] on input "b. To overwhelm a targeted server with a flood of DNS response traffic from mul…" at bounding box center [246, 141] width 0 height 7
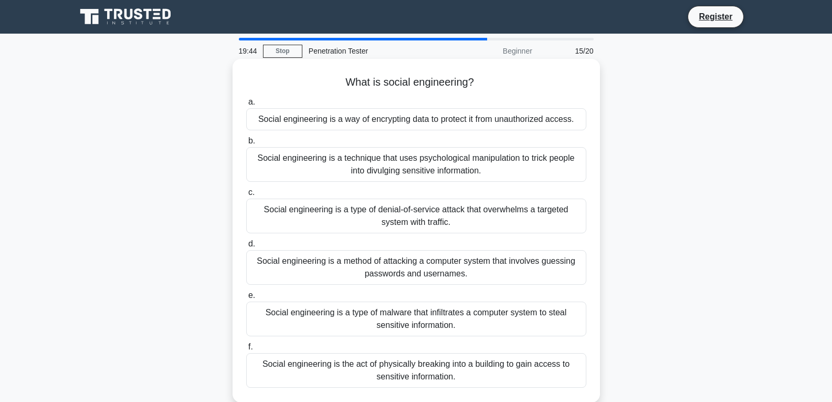
click at [413, 213] on div "Social engineering is a type of denial-of-service attack that overwhelms a targ…" at bounding box center [416, 215] width 340 height 35
click at [246, 196] on input "c. Social engineering is a type of denial-of-service attack that overwhelms a t…" at bounding box center [246, 192] width 0 height 7
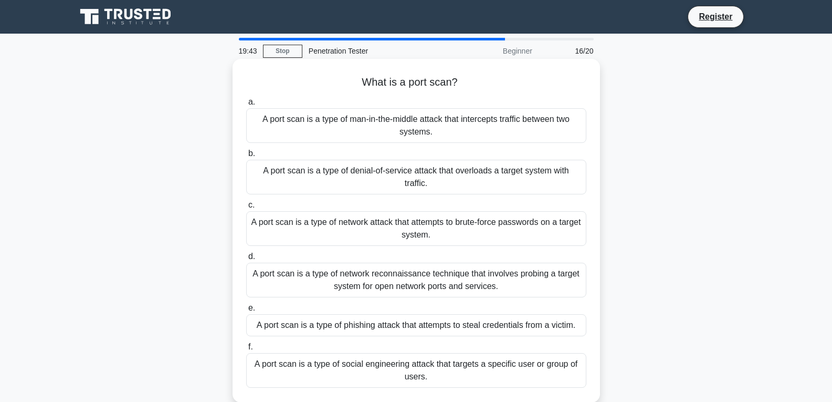
click at [408, 276] on div "A port scan is a type of network reconnaissance technique that involves probing…" at bounding box center [416, 279] width 340 height 35
click at [246, 260] on input "d. A port scan is a type of network reconnaissance technique that involves prob…" at bounding box center [246, 256] width 0 height 7
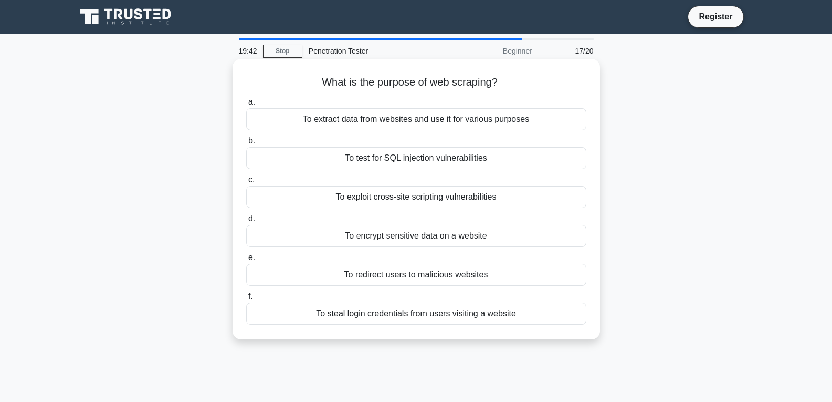
click at [440, 153] on div "To test for SQL injection vulnerabilities" at bounding box center [416, 158] width 340 height 22
click at [246, 144] on input "b. To test for SQL injection vulnerabilities" at bounding box center [246, 141] width 0 height 7
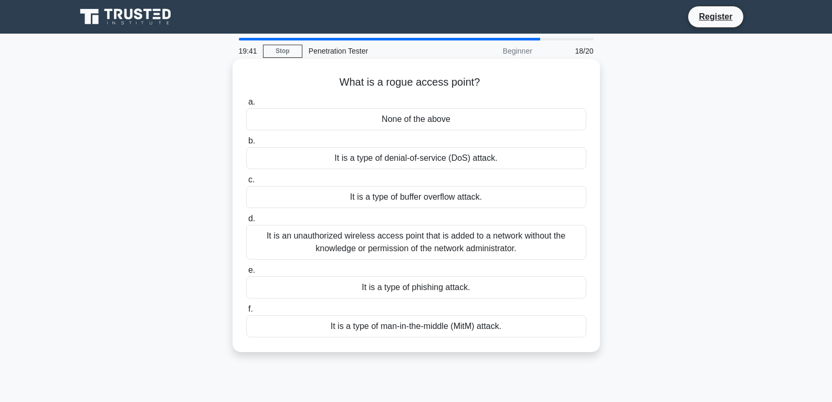
click at [428, 232] on div "It is an unauthorized wireless access point that is added to a network without …" at bounding box center [416, 242] width 340 height 35
click at [246, 222] on input "d. It is an unauthorized wireless access point that is added to a network witho…" at bounding box center [246, 218] width 0 height 7
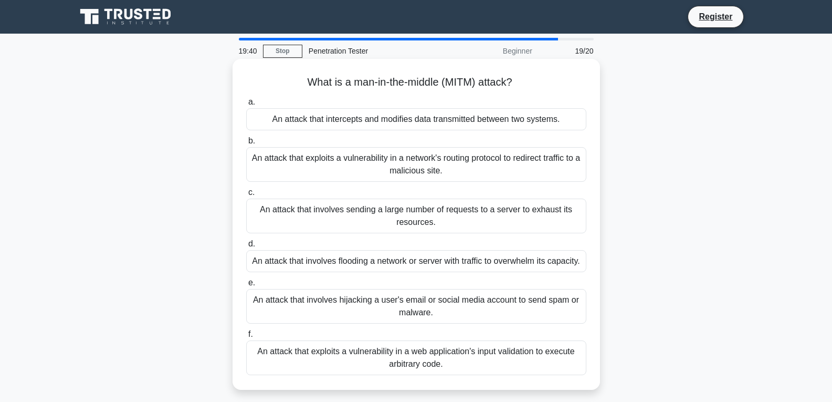
click at [456, 260] on div "An attack that involves flooding a network or server with traffic to overwhelm …" at bounding box center [416, 261] width 340 height 22
click at [246, 247] on input "d. An attack that involves flooding a network or server with traffic to overwhe…" at bounding box center [246, 243] width 0 height 7
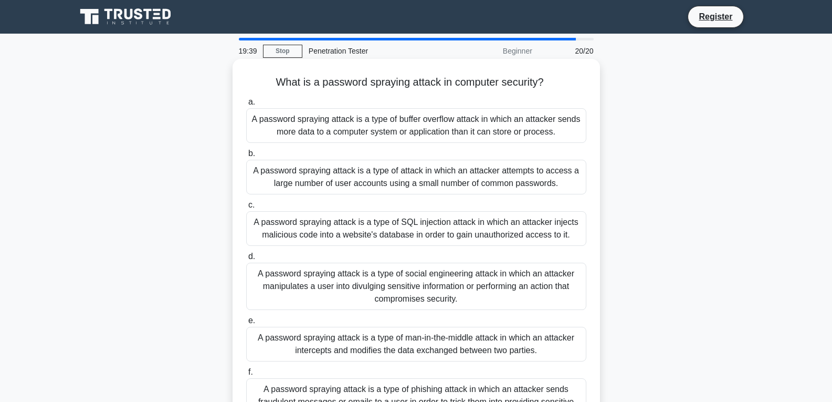
click at [462, 231] on div "A password spraying attack is a type of SQL injection attack in which an attack…" at bounding box center [416, 228] width 340 height 35
click at [246, 208] on input "c. A password spraying attack is a type of SQL injection attack in which an att…" at bounding box center [246, 205] width 0 height 7
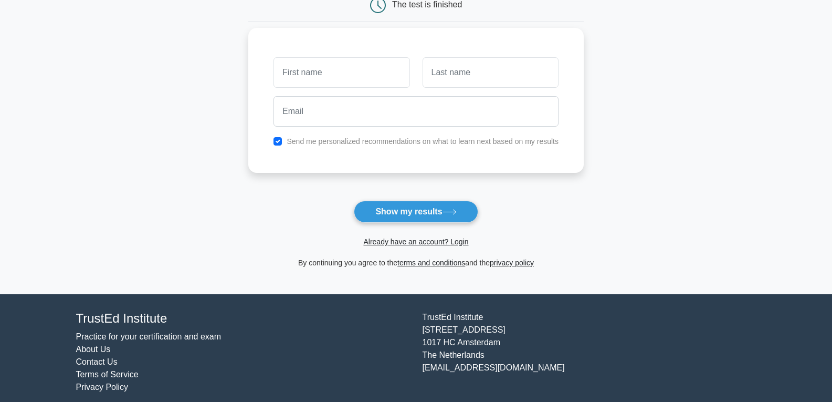
scroll to position [126, 0]
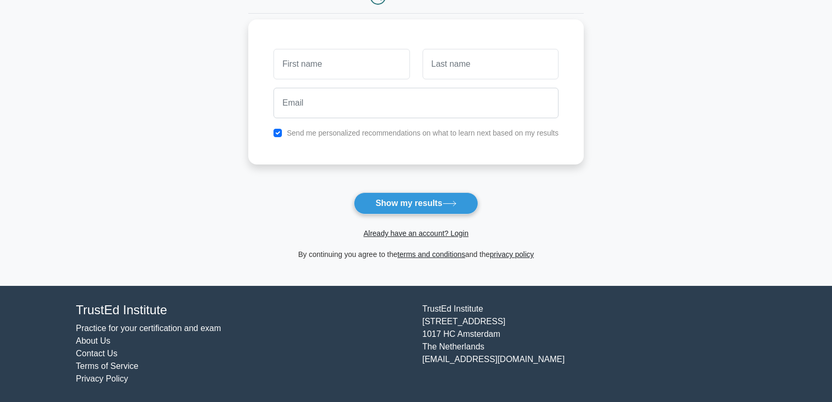
click at [374, 68] on input "text" at bounding box center [341, 64] width 136 height 30
type input "Aryan"
click at [457, 68] on input "text" at bounding box center [491, 64] width 136 height 30
type input "[PERSON_NAME]"
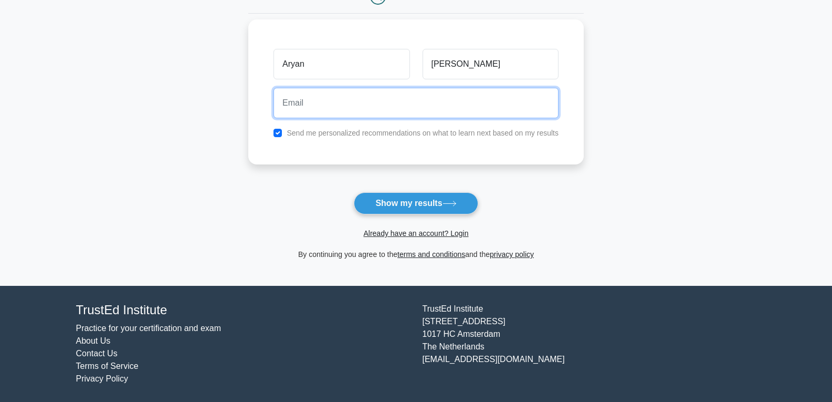
click at [438, 108] on input "email" at bounding box center [415, 103] width 285 height 30
type input "[EMAIL_ADDRESS][DOMAIN_NAME]"
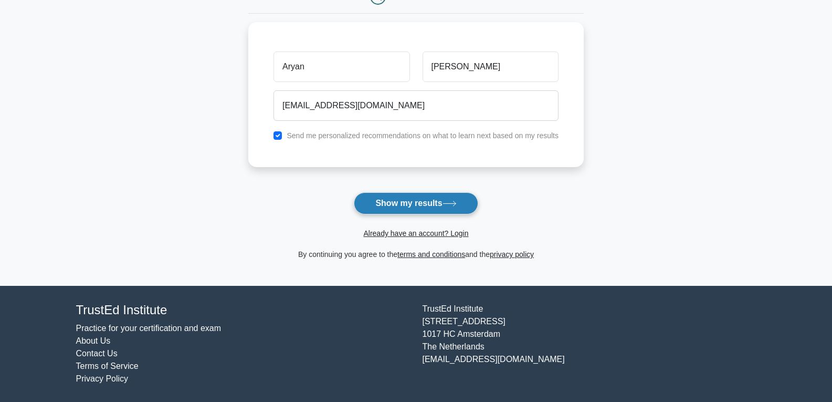
click at [434, 207] on button "Show my results" at bounding box center [416, 203] width 124 height 22
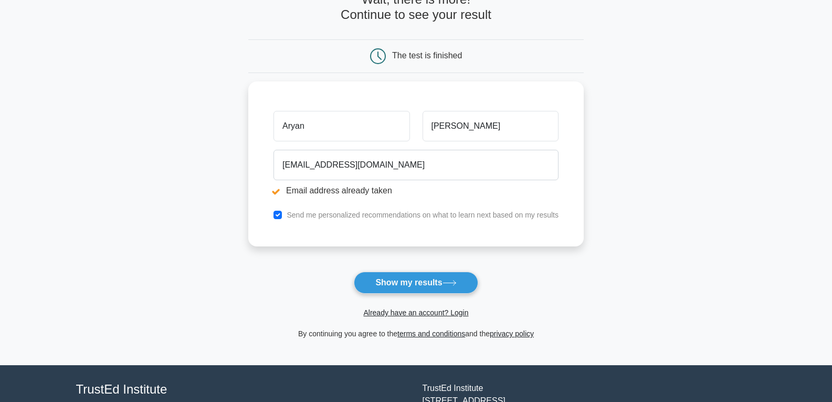
scroll to position [157, 0]
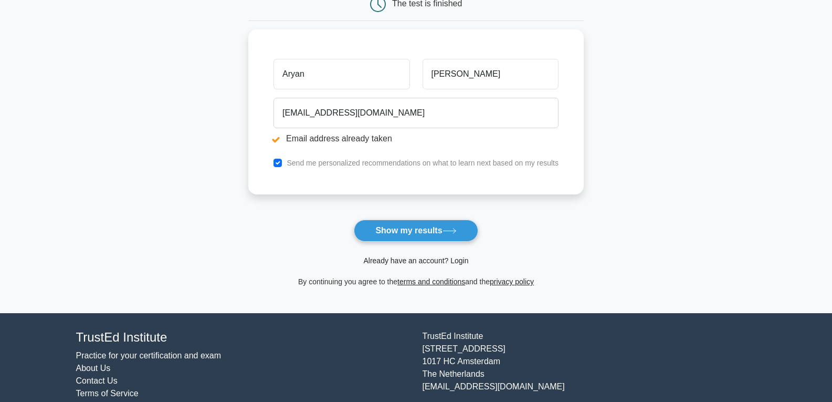
click at [463, 261] on link "Already have an account? Login" at bounding box center [415, 260] width 105 height 8
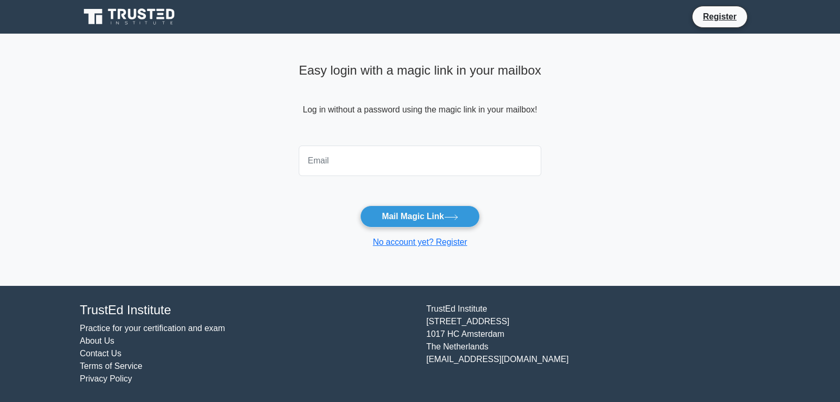
click at [356, 166] on input "email" at bounding box center [420, 160] width 242 height 30
type input "[EMAIL_ADDRESS][DOMAIN_NAME]"
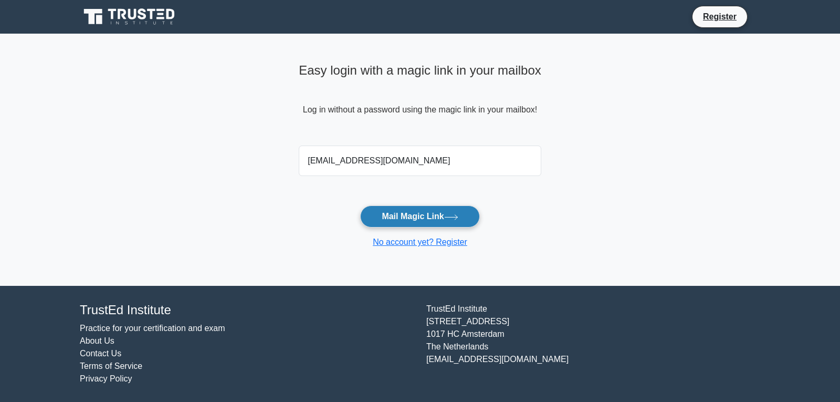
click at [374, 216] on button "Mail Magic Link" at bounding box center [419, 216] width 119 height 22
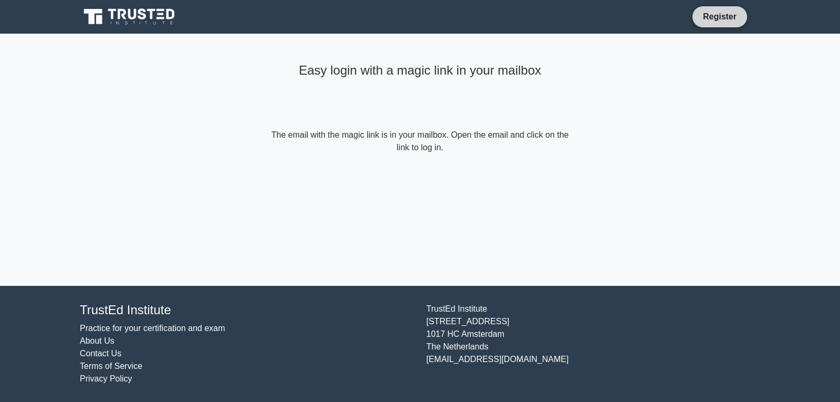
click at [729, 20] on link "Register" at bounding box center [720, 16] width 46 height 13
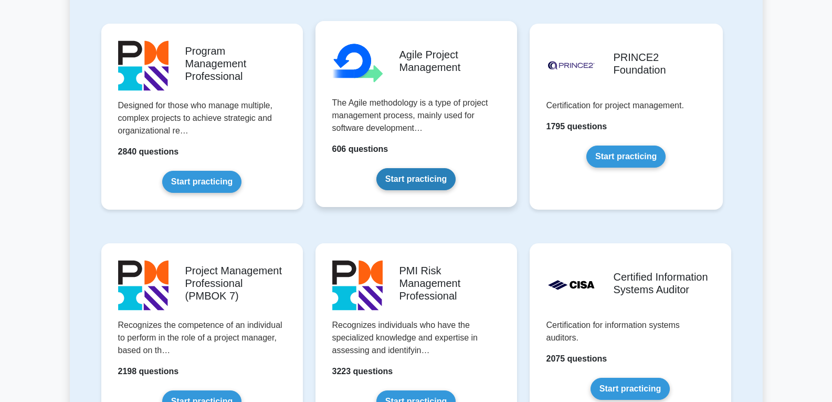
scroll to position [682, 0]
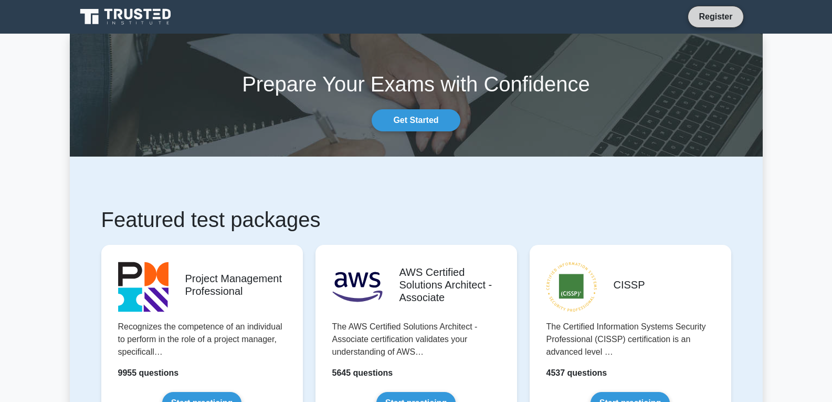
click at [704, 17] on link "Register" at bounding box center [715, 16] width 46 height 13
